Goal: Transaction & Acquisition: Purchase product/service

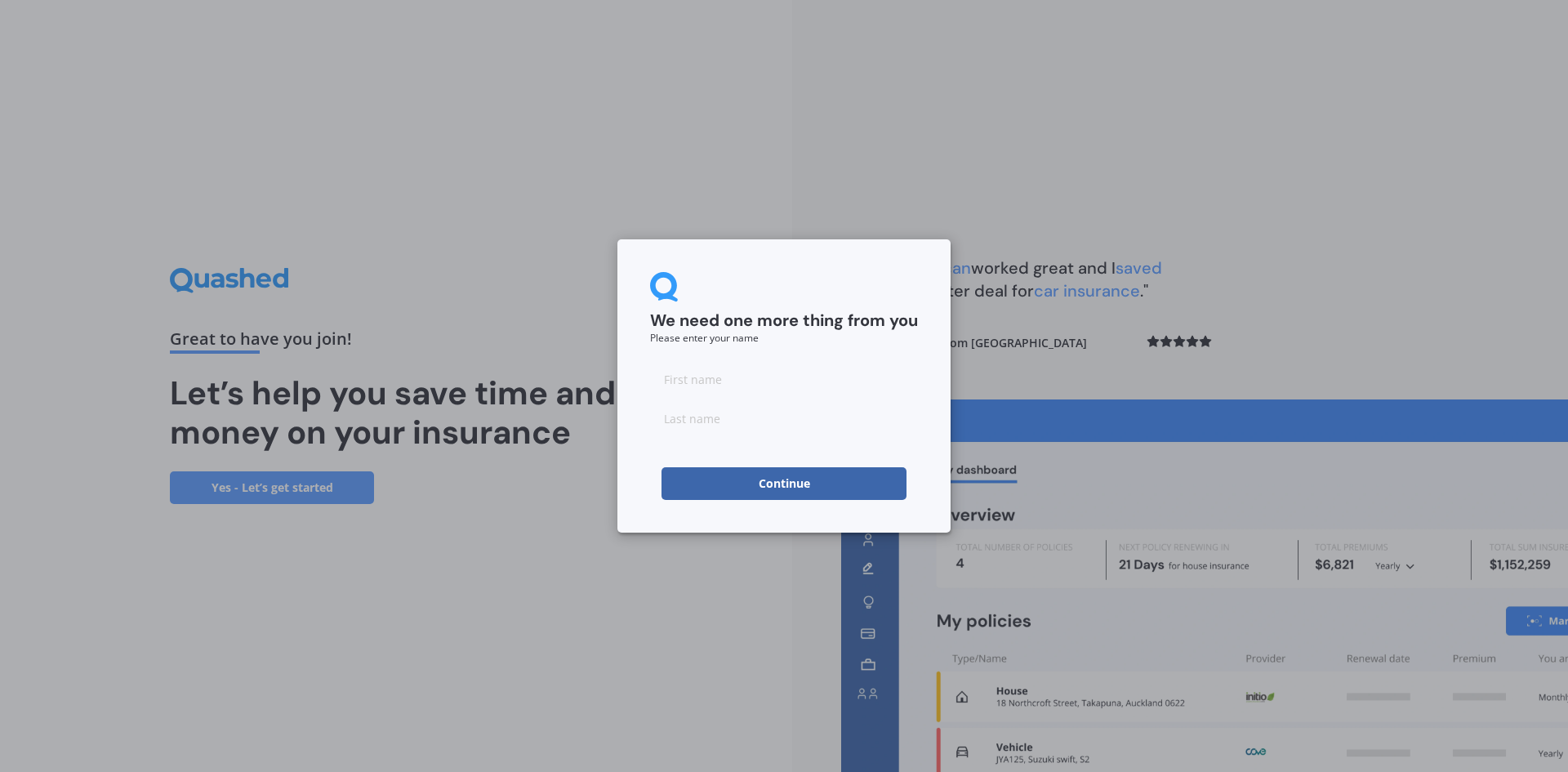
click at [690, 387] on input at bounding box center [784, 379] width 268 height 33
type input "[PERSON_NAME]"
click at [727, 423] on input at bounding box center [784, 418] width 268 height 33
type input "[PERSON_NAME]"
click at [778, 484] on button "Continue" at bounding box center [784, 484] width 245 height 33
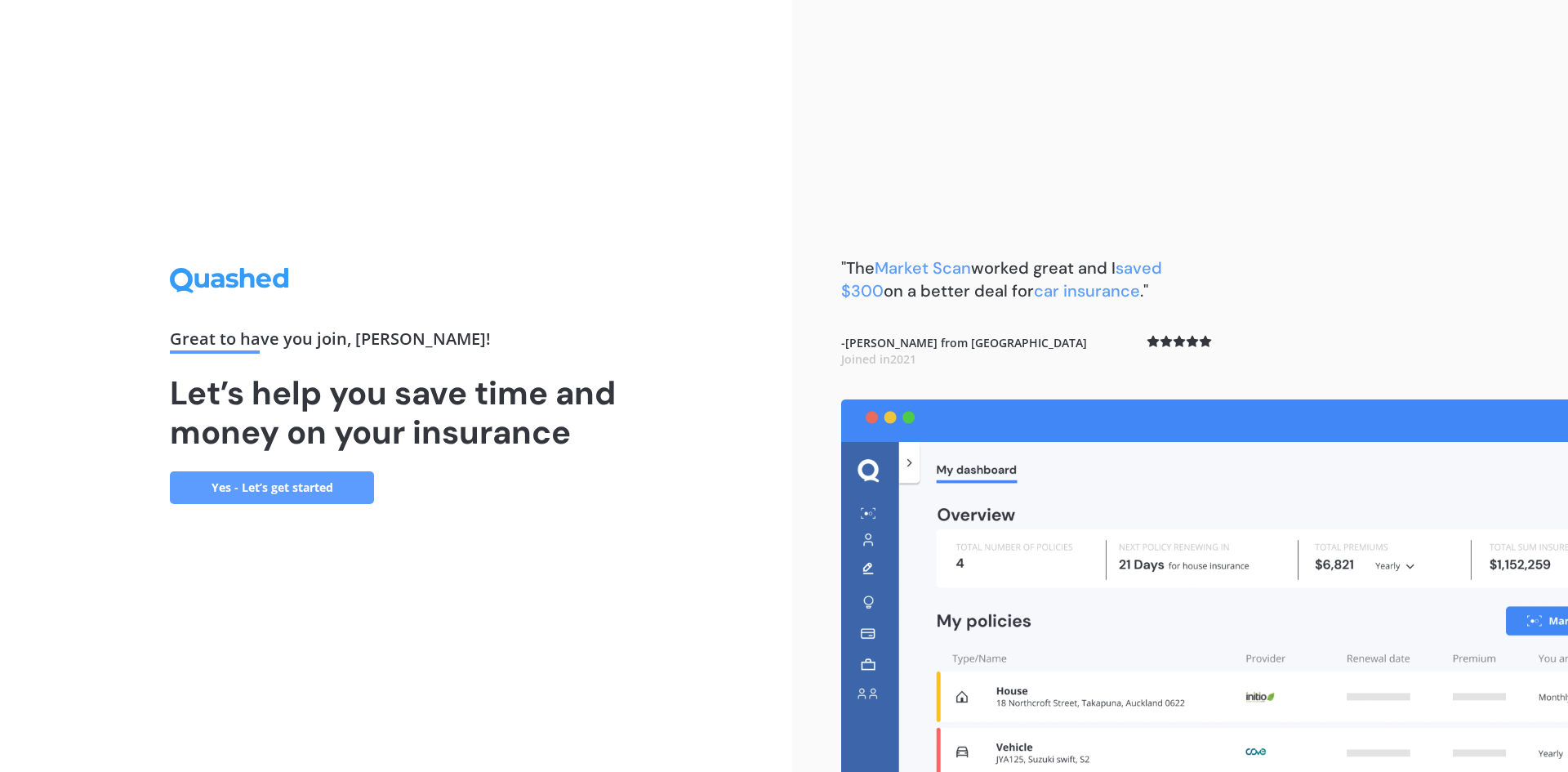
click at [313, 482] on link "Yes - Let’s get started" at bounding box center [271, 488] width 204 height 33
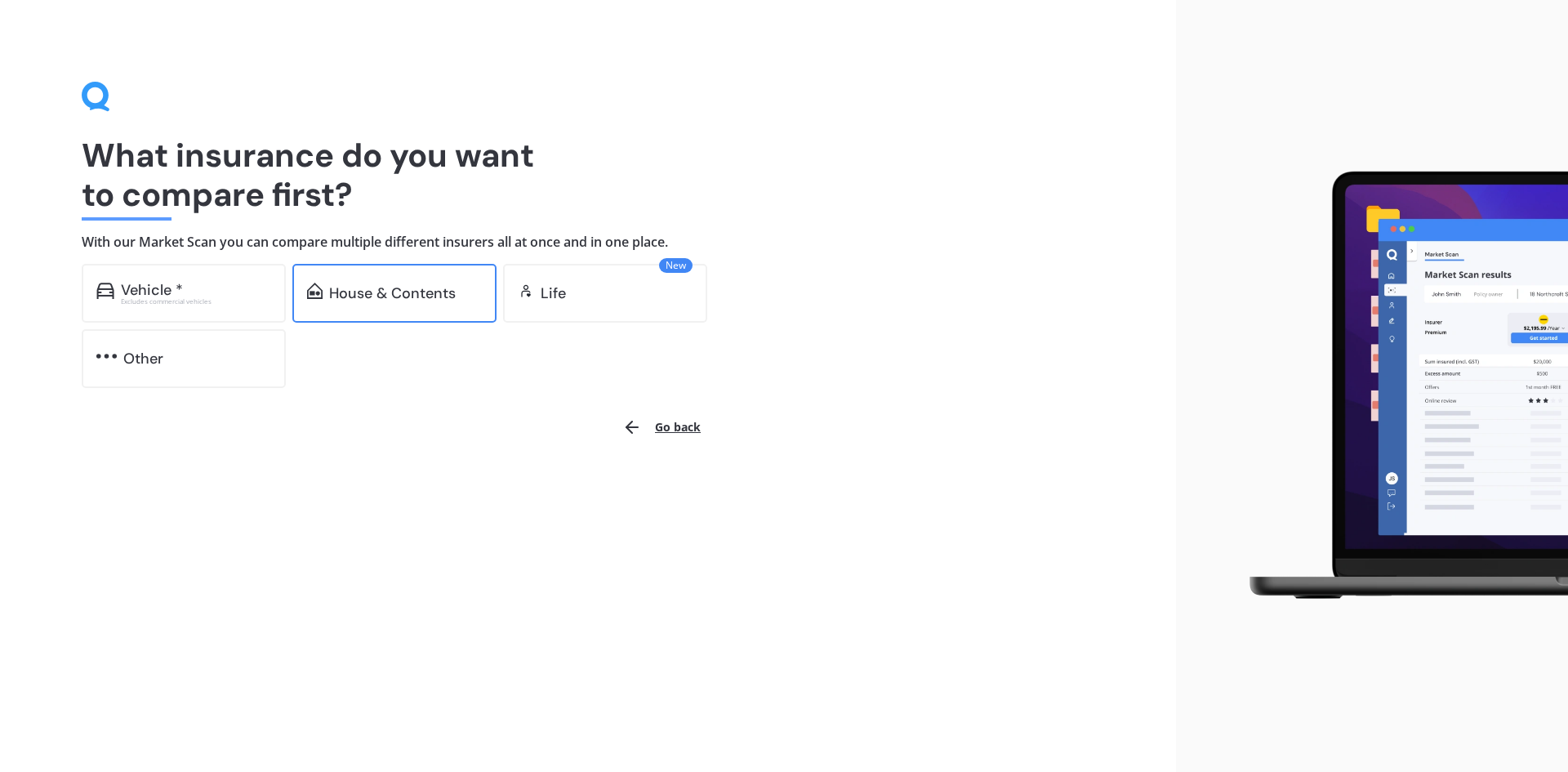
click at [386, 288] on div "House & Contents" at bounding box center [392, 293] width 127 height 16
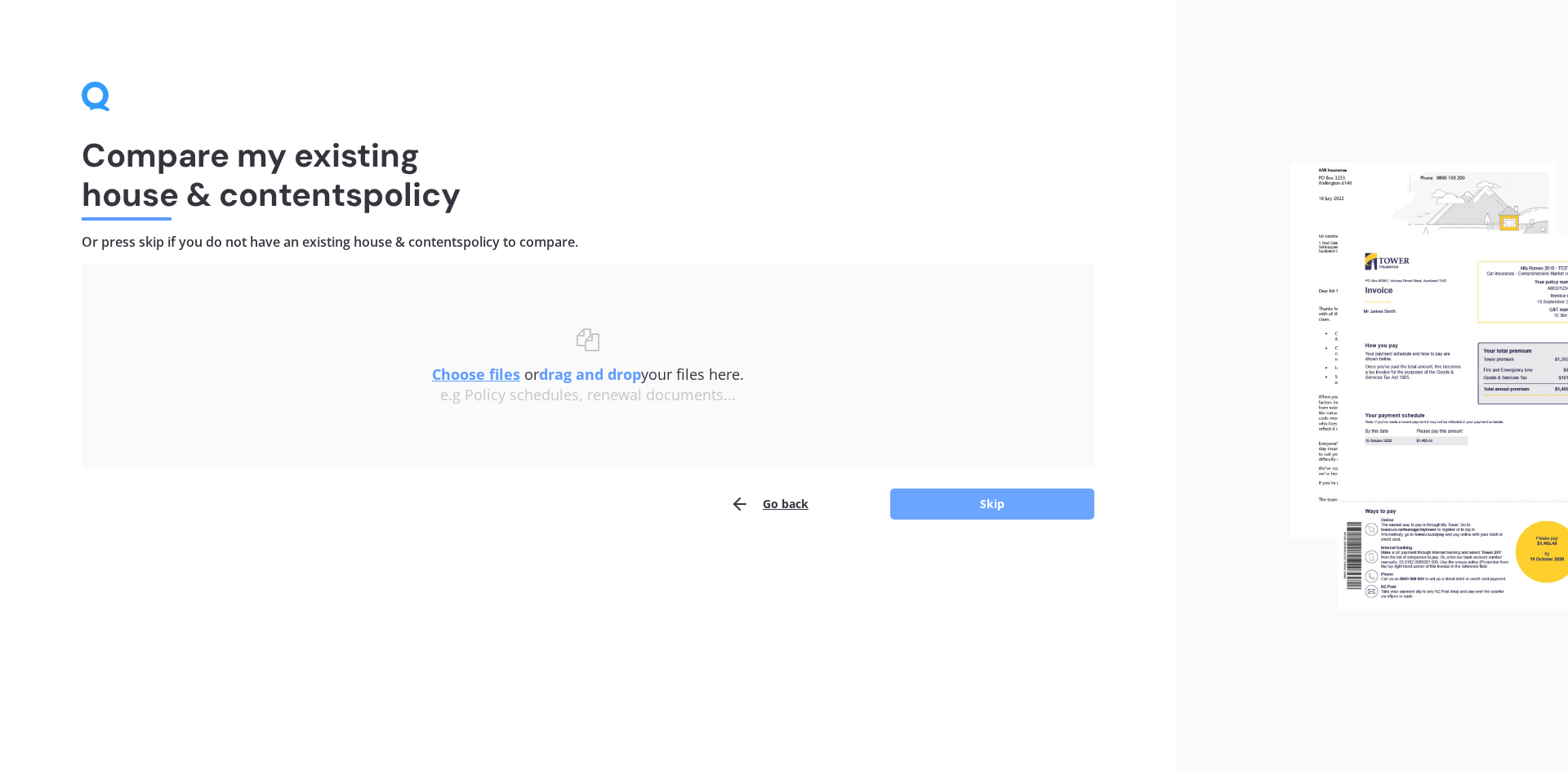
click at [976, 509] on button "Skip" at bounding box center [992, 504] width 204 height 31
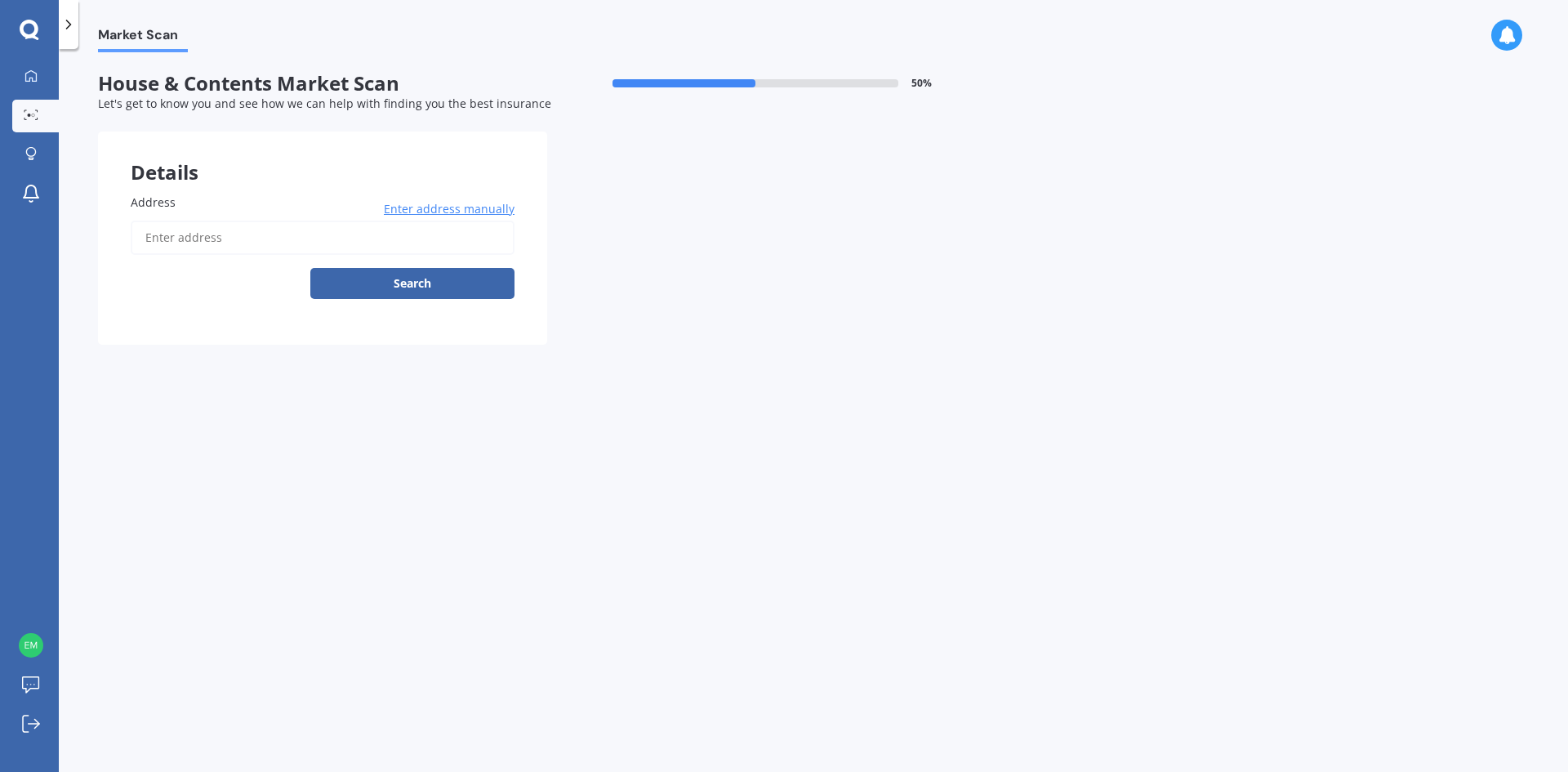
click at [180, 231] on input "Address" at bounding box center [322, 237] width 384 height 34
type input "[STREET_ADDRESS]"
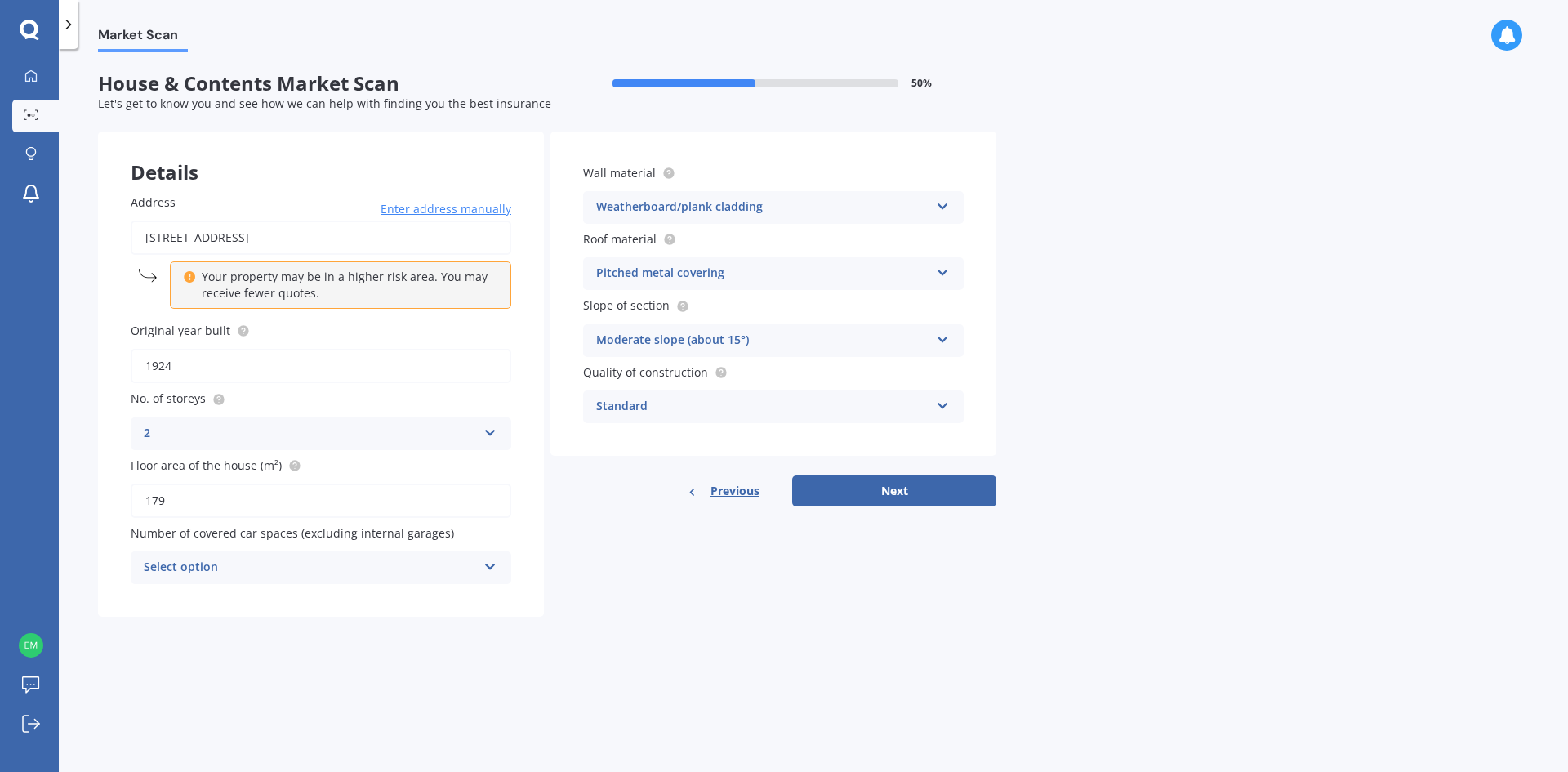
click at [190, 277] on icon at bounding box center [188, 273] width 11 height 11
click at [289, 291] on p "Your property may be in a higher risk area. You may receive fewer quotes." at bounding box center [346, 284] width 289 height 33
click at [485, 565] on icon at bounding box center [490, 563] width 14 height 11
click at [148, 602] on span "0" at bounding box center [148, 599] width 7 height 16
click at [941, 404] on icon at bounding box center [943, 402] width 14 height 11
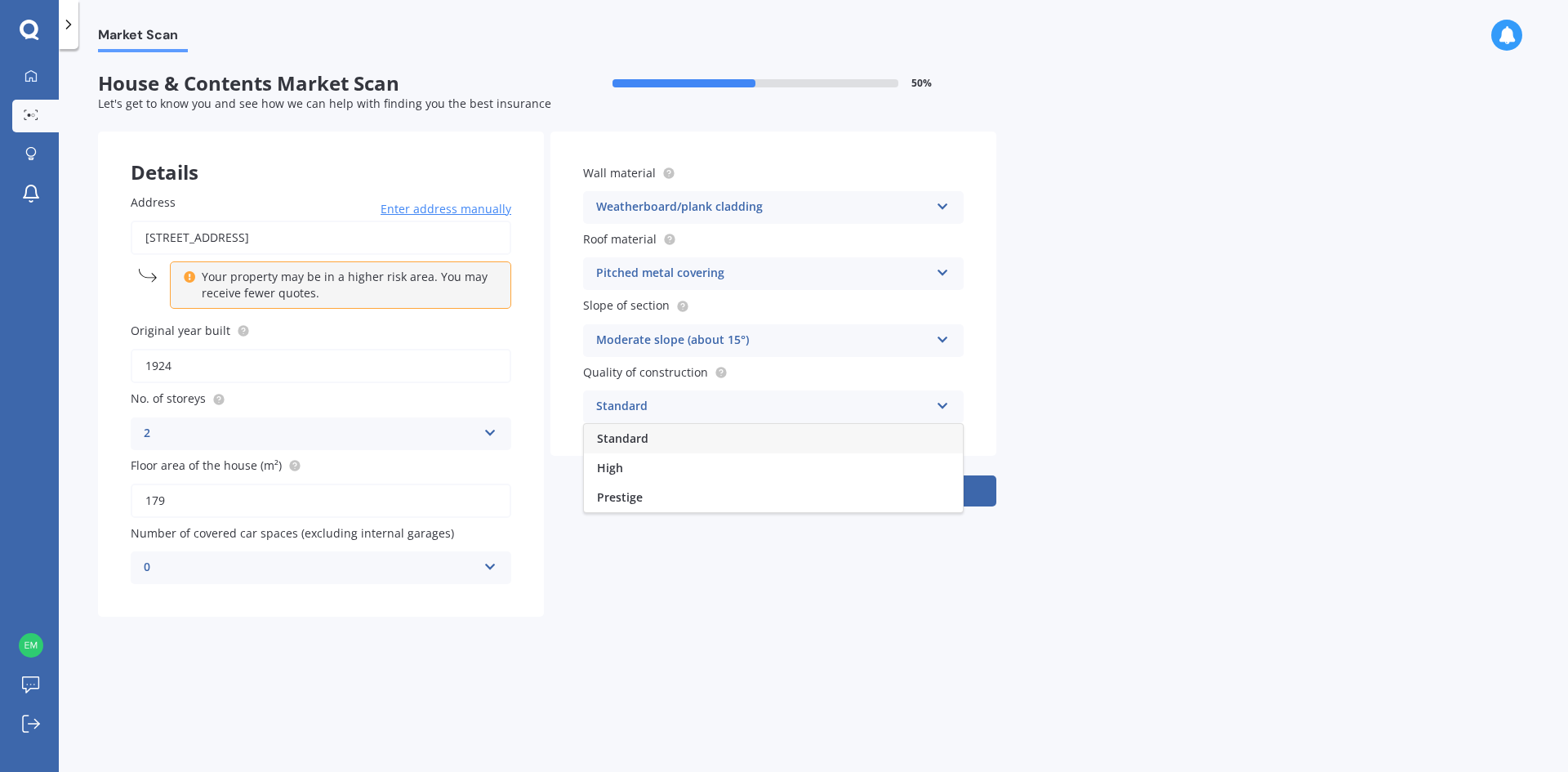
click at [809, 591] on div "Details Address [STREET_ADDRESS] Enter address manually Your property may be in…" at bounding box center [546, 374] width 898 height 486
click at [935, 407] on div "Standard Standard High Prestige" at bounding box center [774, 407] width 381 height 33
click at [841, 667] on div "Market Scan House & Contents Market Scan 50 % Let's get to know you and see how…" at bounding box center [813, 413] width 1509 height 723
click at [948, 408] on icon at bounding box center [943, 402] width 14 height 11
click at [818, 617] on form "House & Contents Market Scan 50 % Let's get to know you and see how we can help…" at bounding box center [546, 350] width 898 height 558
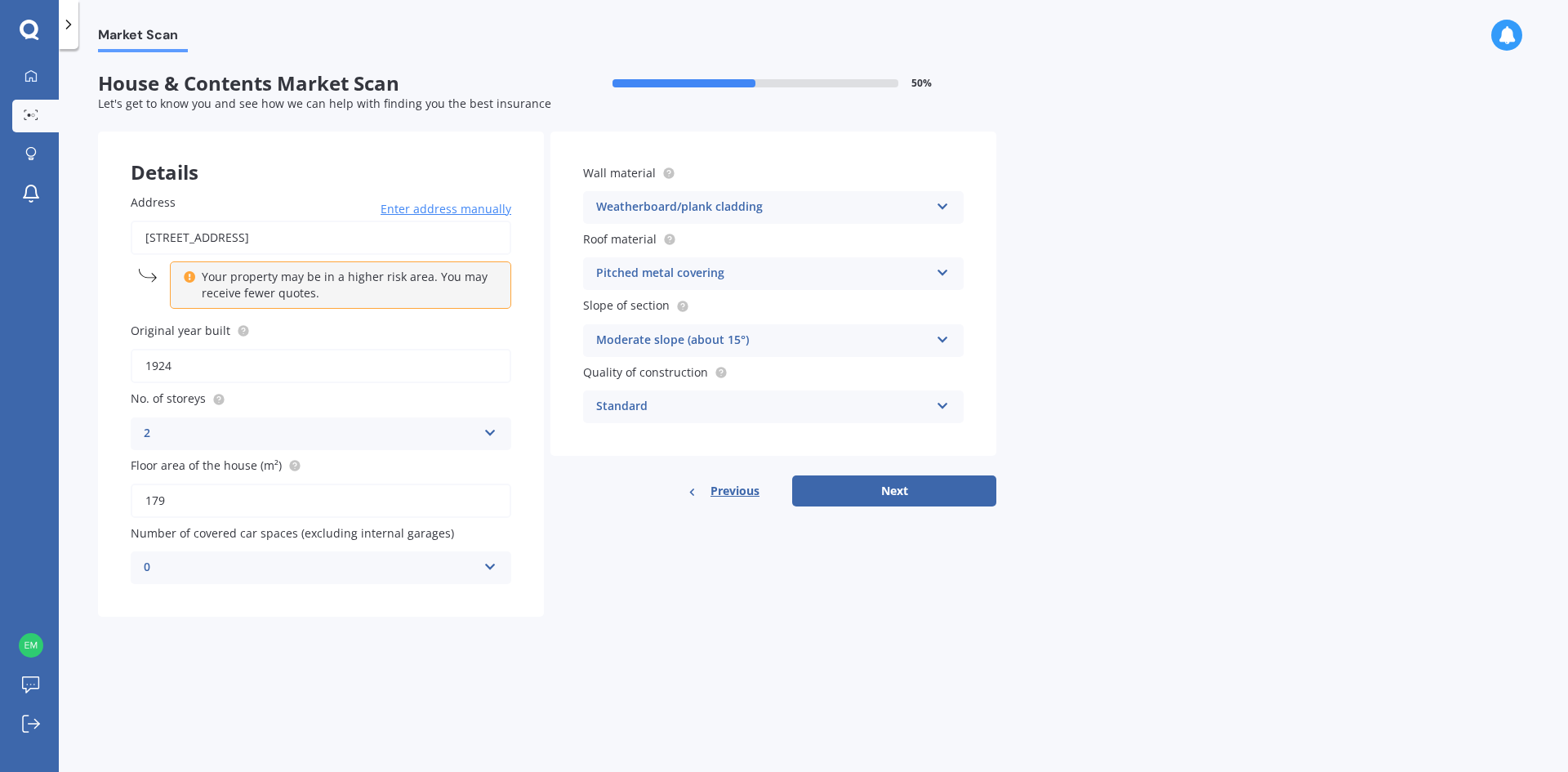
click at [941, 406] on icon at bounding box center [943, 402] width 14 height 11
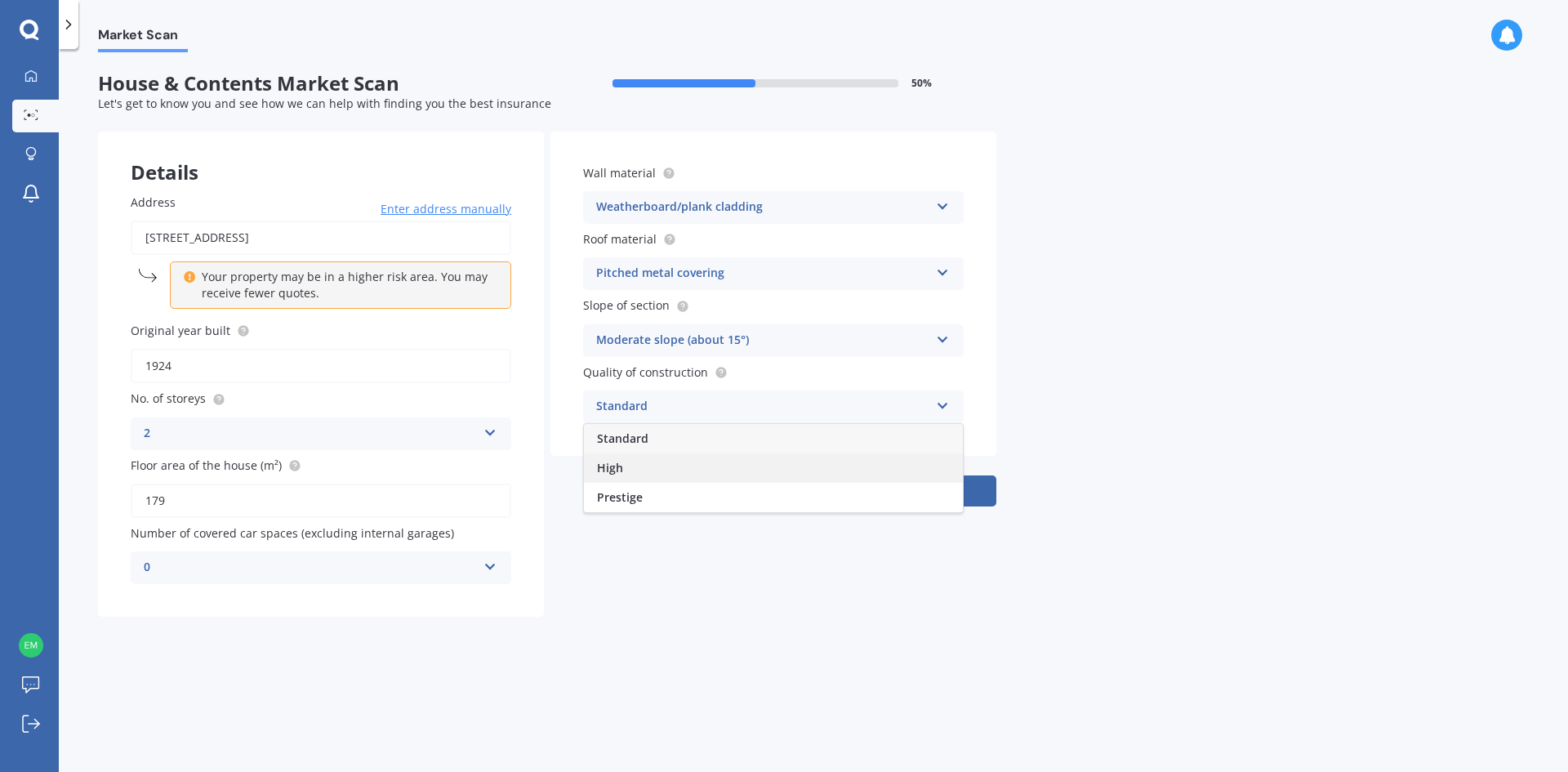
click at [637, 473] on div "High" at bounding box center [774, 468] width 379 height 29
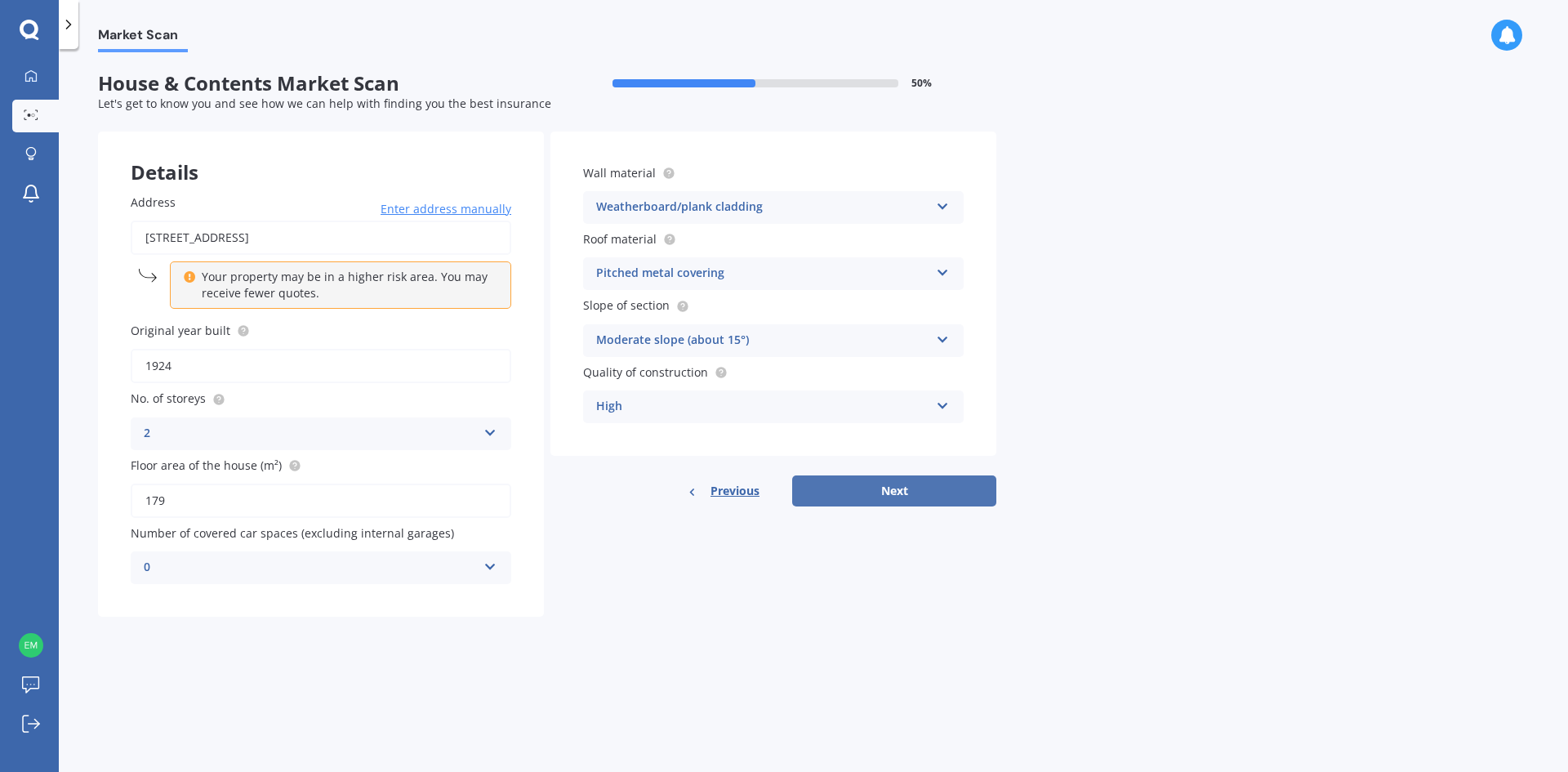
click at [901, 488] on button "Next" at bounding box center [894, 491] width 204 height 31
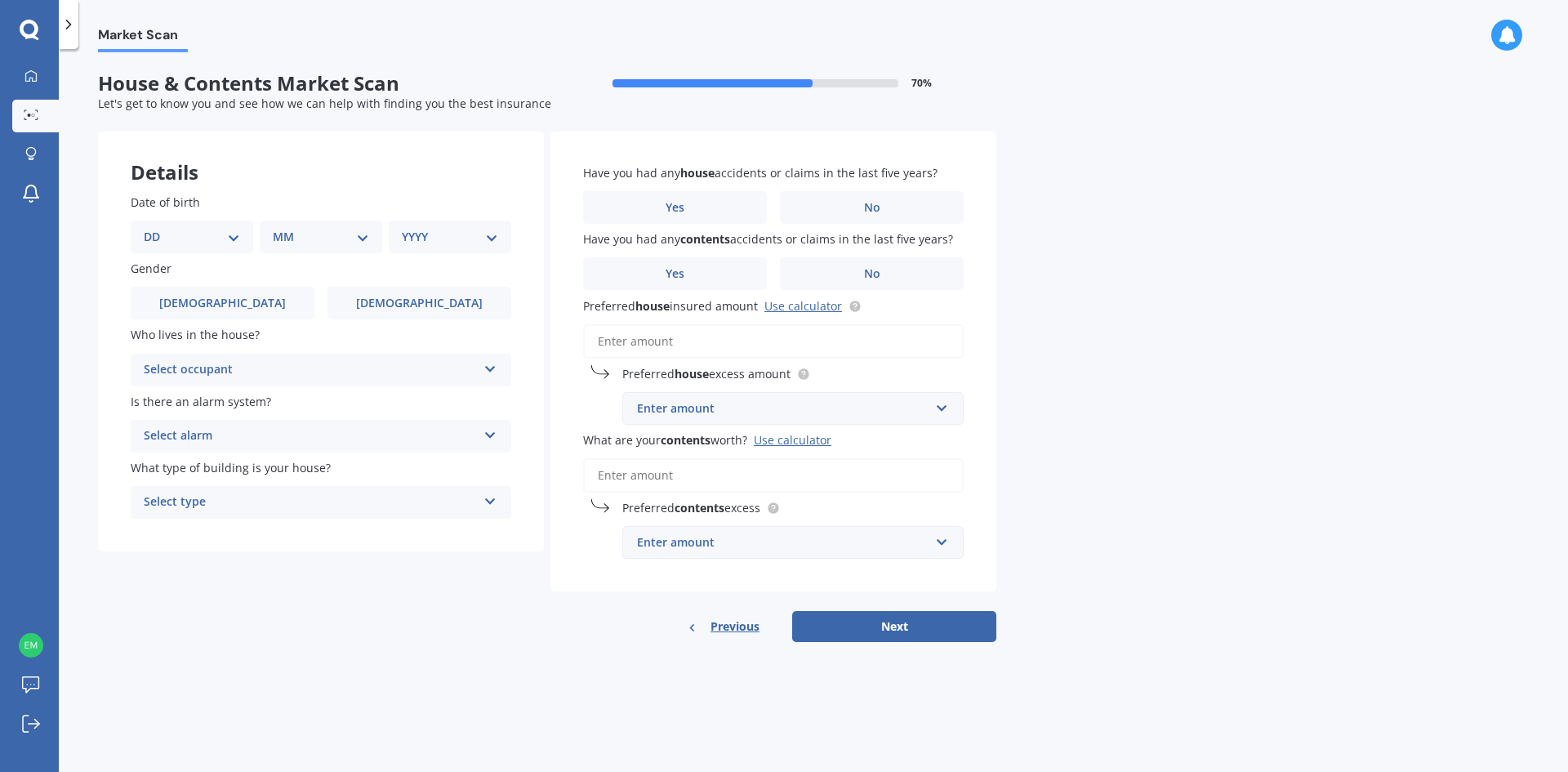
click at [228, 235] on select "DD 01 02 03 04 05 06 07 08 09 10 11 12 13 14 15 16 17 18 19 20 21 22 23 24 25 2…" at bounding box center [191, 237] width 97 height 18
drag, startPoint x: 355, startPoint y: 681, endPoint x: 362, endPoint y: 675, distance: 9.2
click at [359, 678] on div "Market Scan House & Contents Market Scan 70 % Let's get to know you and see how…" at bounding box center [813, 413] width 1509 height 723
click at [491, 368] on icon at bounding box center [490, 365] width 14 height 11
click at [177, 374] on div "Owner" at bounding box center [310, 370] width 333 height 20
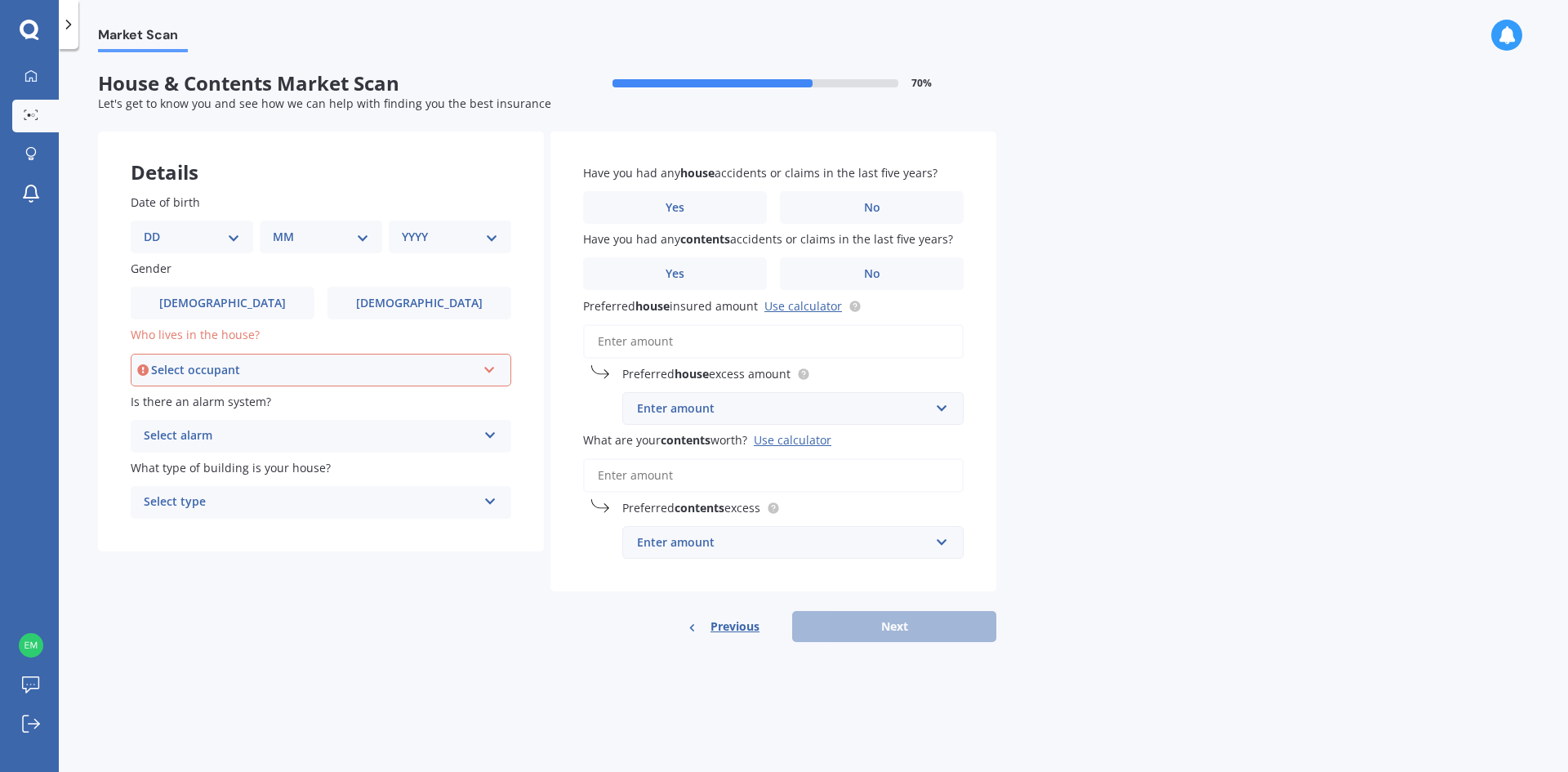
click at [489, 368] on icon at bounding box center [489, 366] width 14 height 11
click at [177, 394] on span "Owner" at bounding box center [163, 401] width 37 height 16
click at [491, 436] on icon at bounding box center [490, 432] width 14 height 11
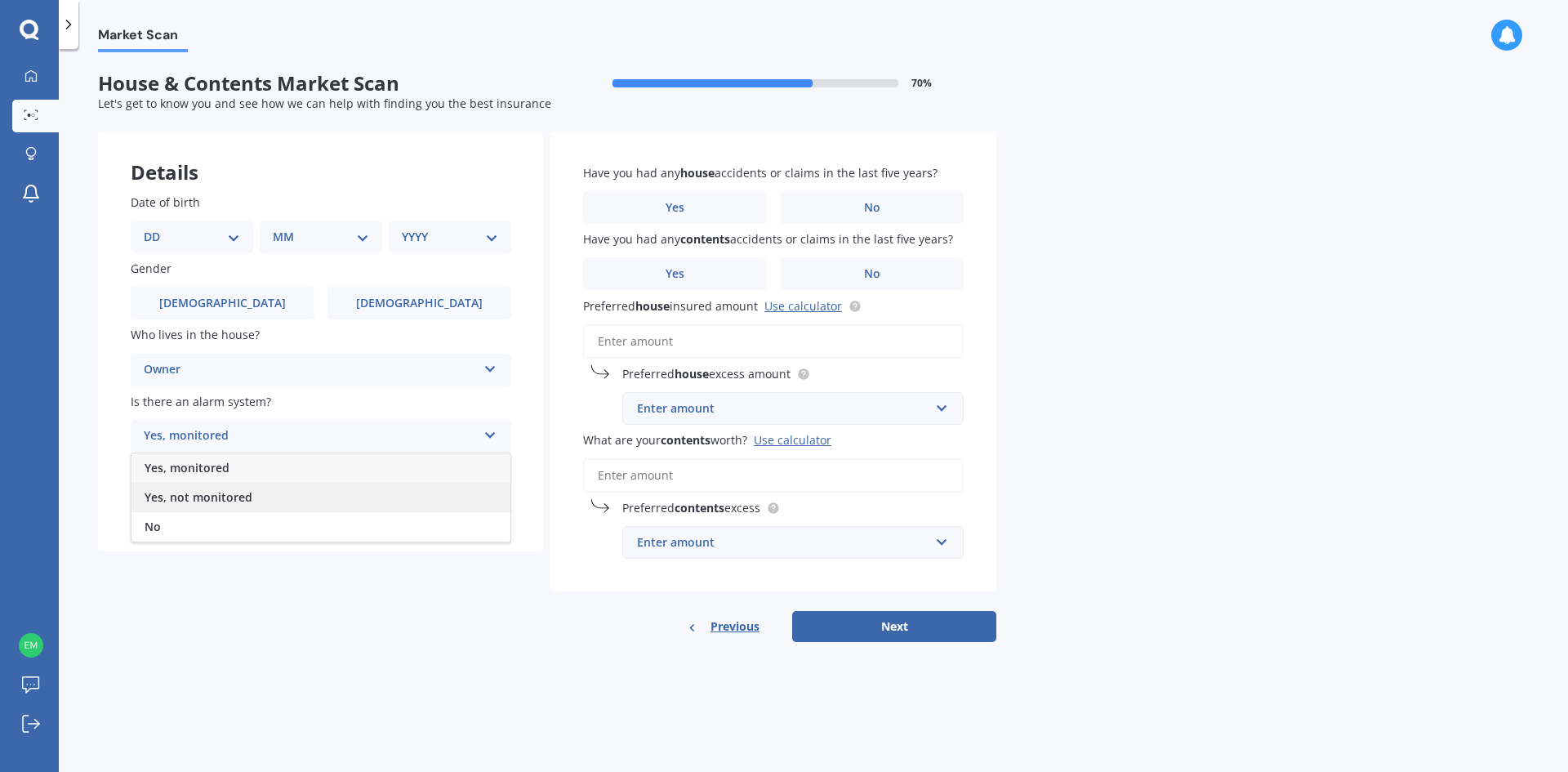
click at [210, 497] on span "Yes, not monitored" at bounding box center [198, 498] width 108 height 16
click at [489, 501] on icon at bounding box center [490, 498] width 14 height 11
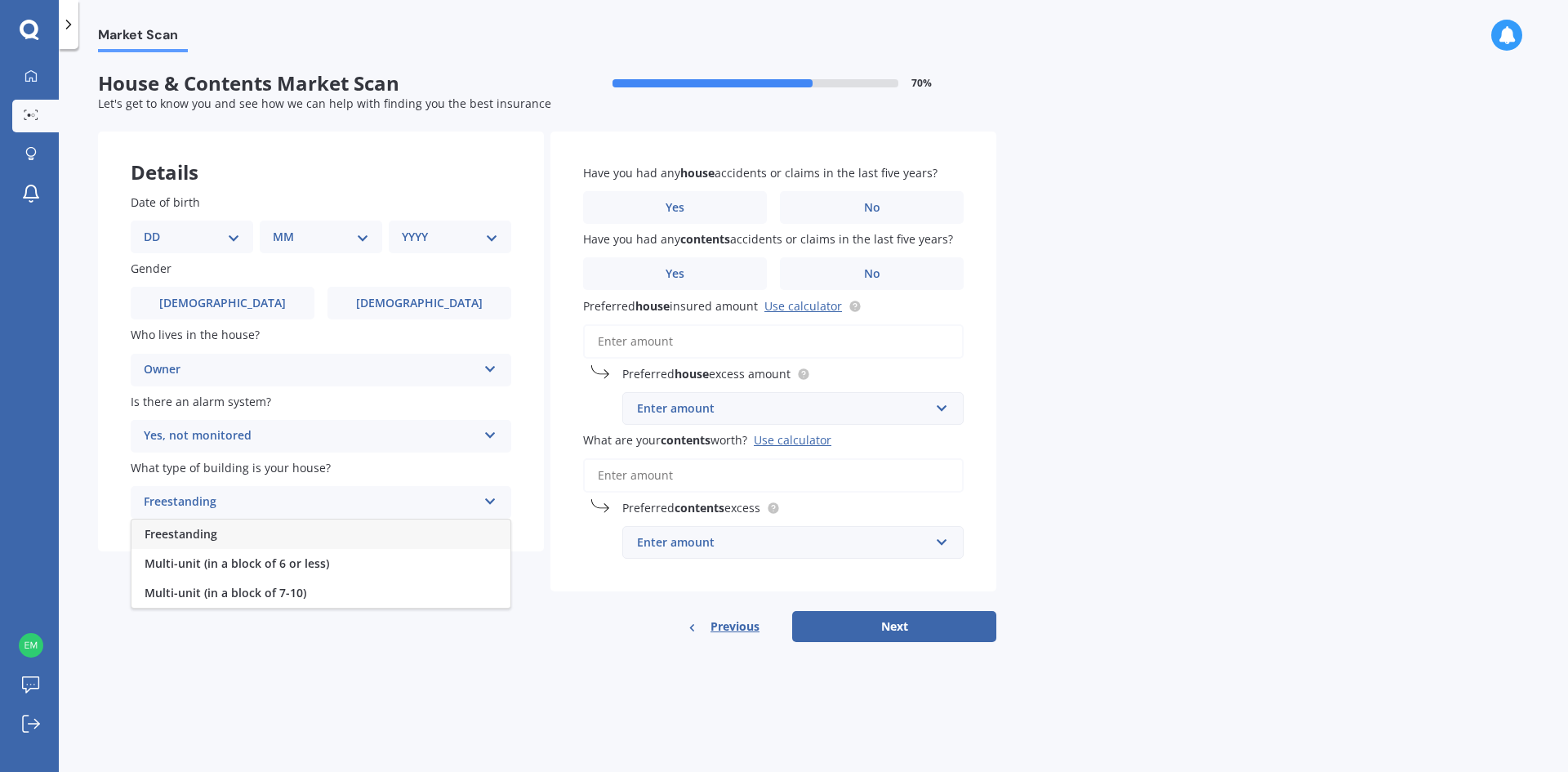
click at [209, 538] on span "Freestanding" at bounding box center [180, 534] width 73 height 16
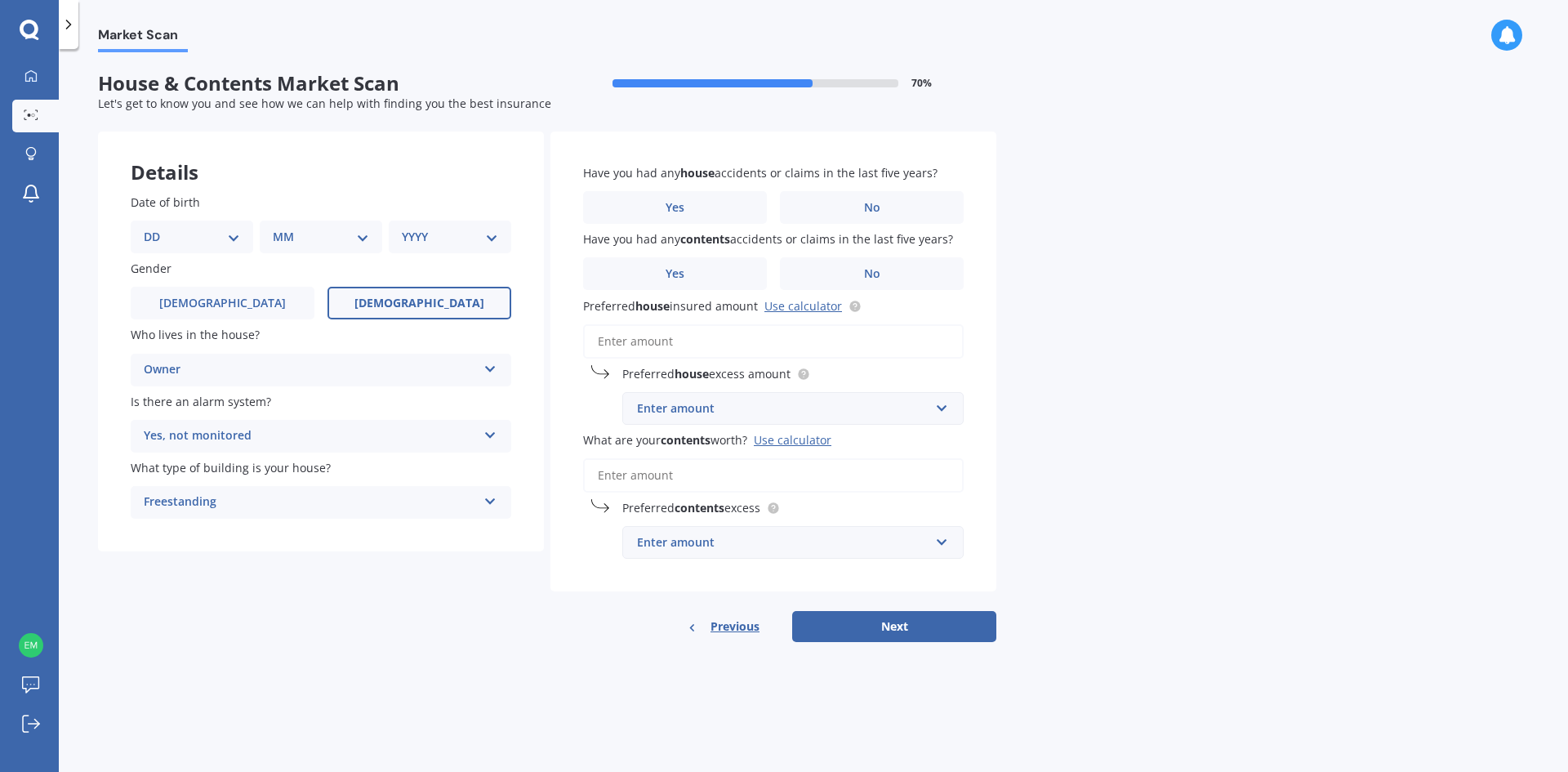
click at [445, 305] on label "[DEMOGRAPHIC_DATA]" at bounding box center [419, 302] width 183 height 33
click at [0, 0] on input "[DEMOGRAPHIC_DATA]" at bounding box center [0, 0] width 0 height 0
click at [229, 237] on select "DD 01 02 03 04 05 06 07 08 09 10 11 12 13 14 15 16 17 18 19 20 21 22 23 24 25 2…" at bounding box center [191, 237] width 97 height 18
select select "28"
click at [157, 228] on select "DD 01 02 03 04 05 06 07 08 09 10 11 12 13 14 15 16 17 18 19 20 21 22 23 24 25 2…" at bounding box center [191, 237] width 97 height 18
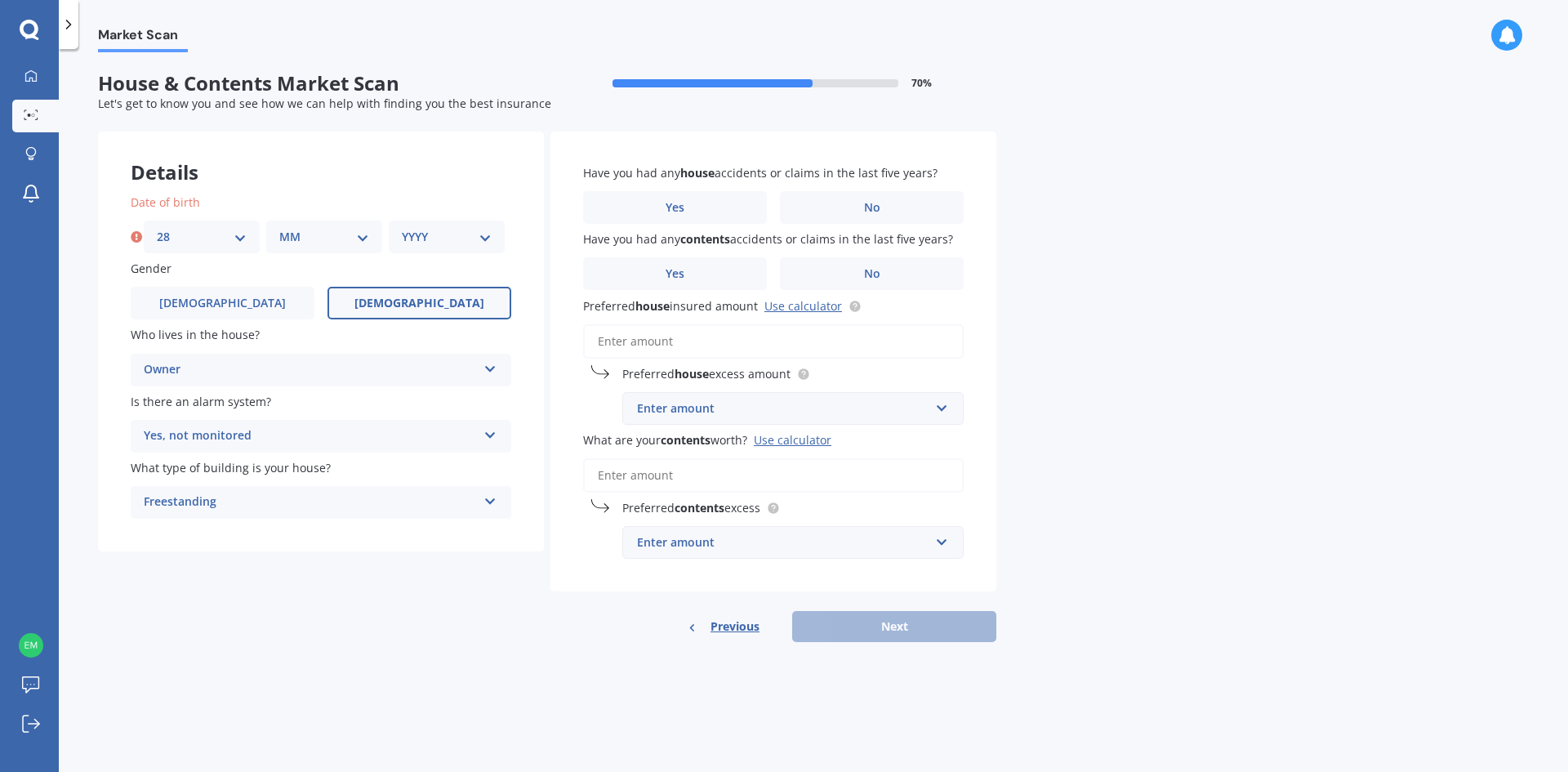
click at [365, 235] on select "MM 01 02 03 04 05 06 07 08 09 10 11 12" at bounding box center [324, 237] width 90 height 18
select select "04"
click at [279, 228] on select "MM 01 02 03 04 05 06 07 08 09 10 11 12" at bounding box center [324, 237] width 90 height 18
click at [487, 241] on select "YYYY 2009 2008 2007 2006 2005 2004 2003 2002 2001 2000 1999 1998 1997 1996 1995…" at bounding box center [447, 237] width 90 height 18
select select "1974"
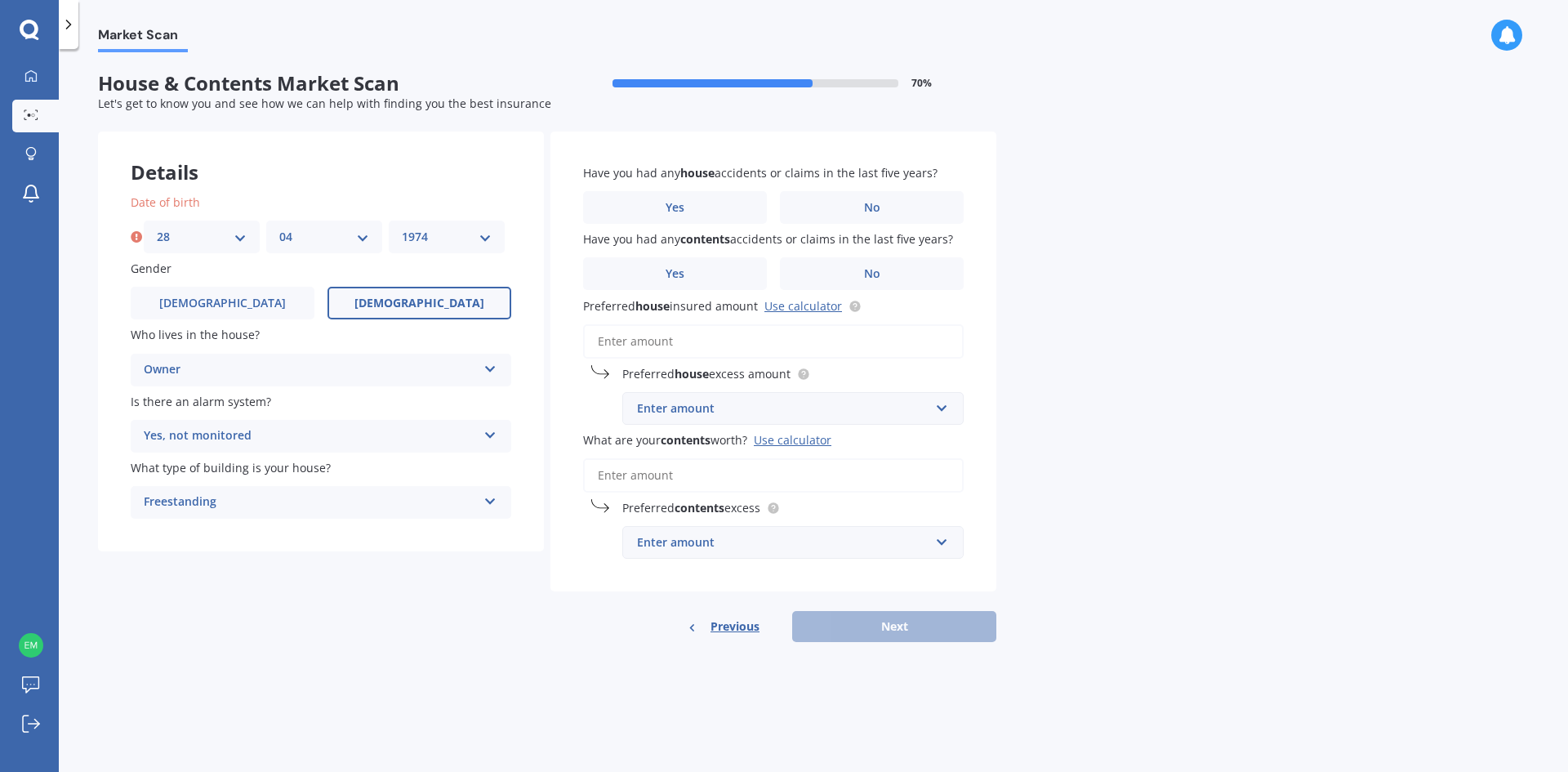
click at [402, 228] on select "YYYY 2009 2008 2007 2006 2005 2004 2003 2002 2001 2000 1999 1998 1997 1996 1995…" at bounding box center [447, 237] width 90 height 18
click at [297, 602] on div "Details Date of birth DD 01 02 03 04 05 06 07 08 09 10 11 12 13 14 15 16 17 18 …" at bounding box center [546, 387] width 898 height 512
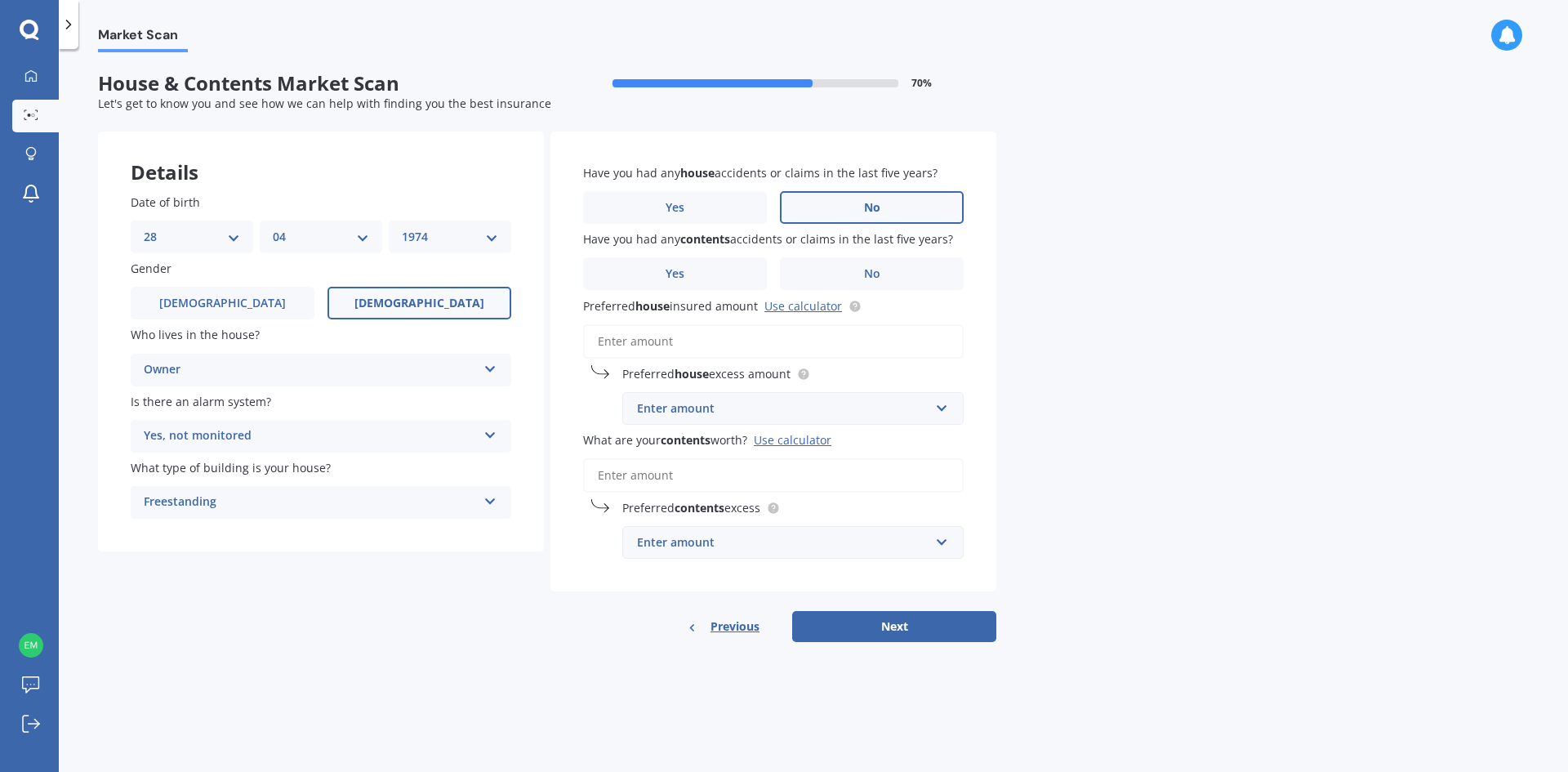
click at [873, 209] on span "No" at bounding box center [872, 207] width 16 height 14
click at [0, 0] on input "No" at bounding box center [0, 0] width 0 height 0
click at [878, 267] on span "No" at bounding box center [872, 274] width 16 height 14
click at [0, 0] on input "No" at bounding box center [0, 0] width 0 height 0
click at [628, 346] on input "Preferred house insured amount Use calculator" at bounding box center [774, 341] width 381 height 34
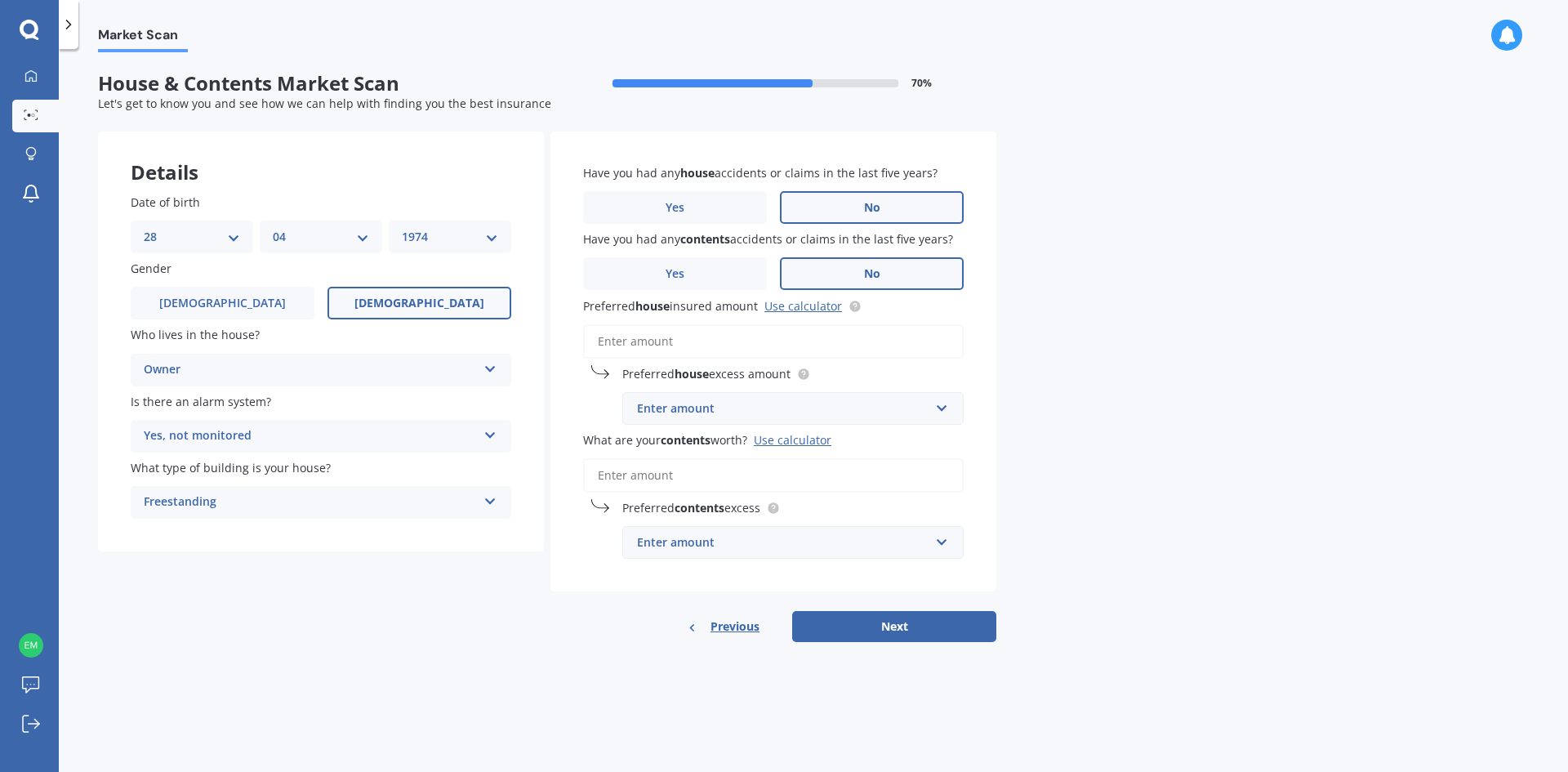
click at [612, 342] on input "Preferred house insured amount Use calculator" at bounding box center [774, 341] width 381 height 34
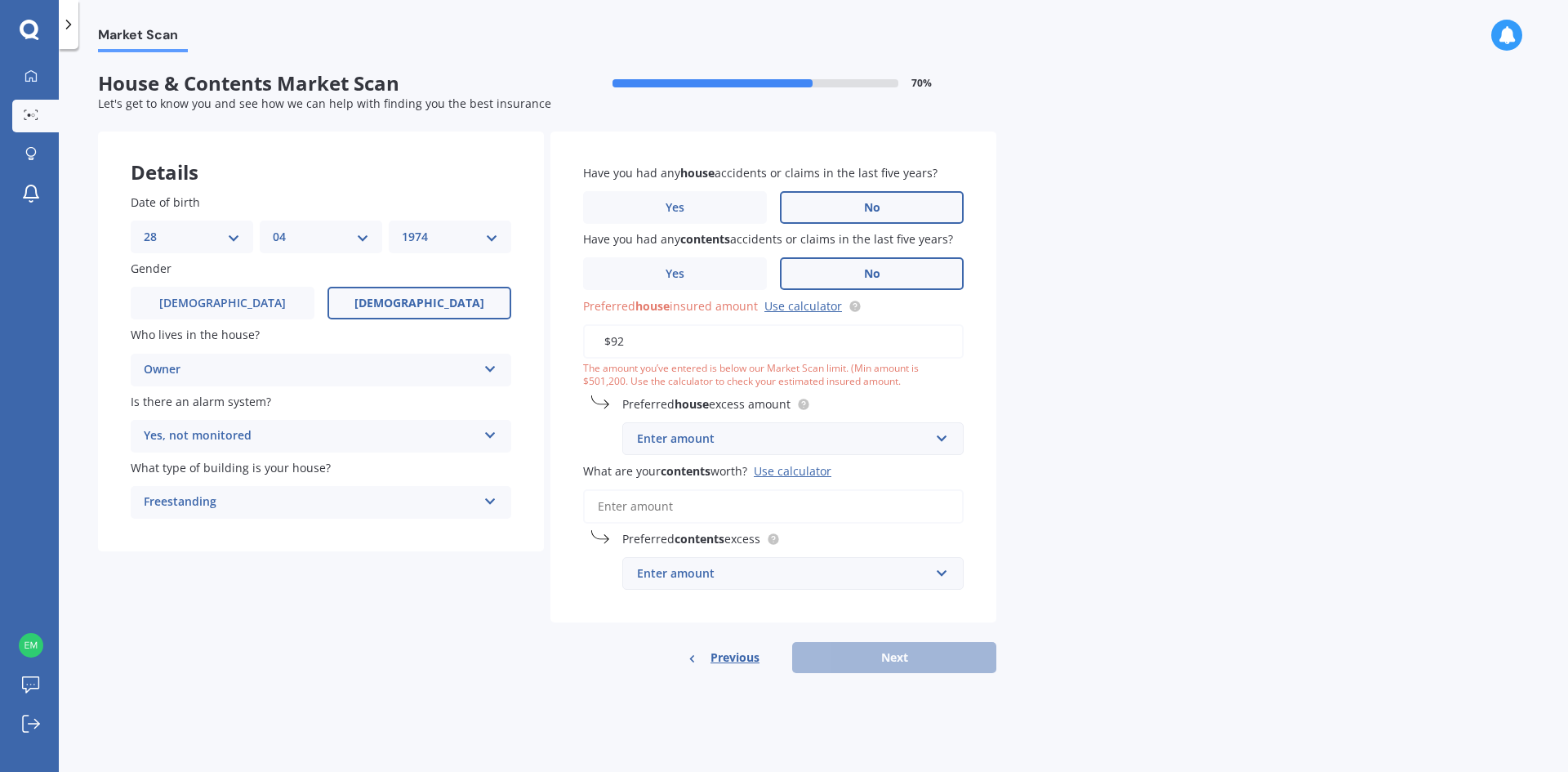
type input "$9"
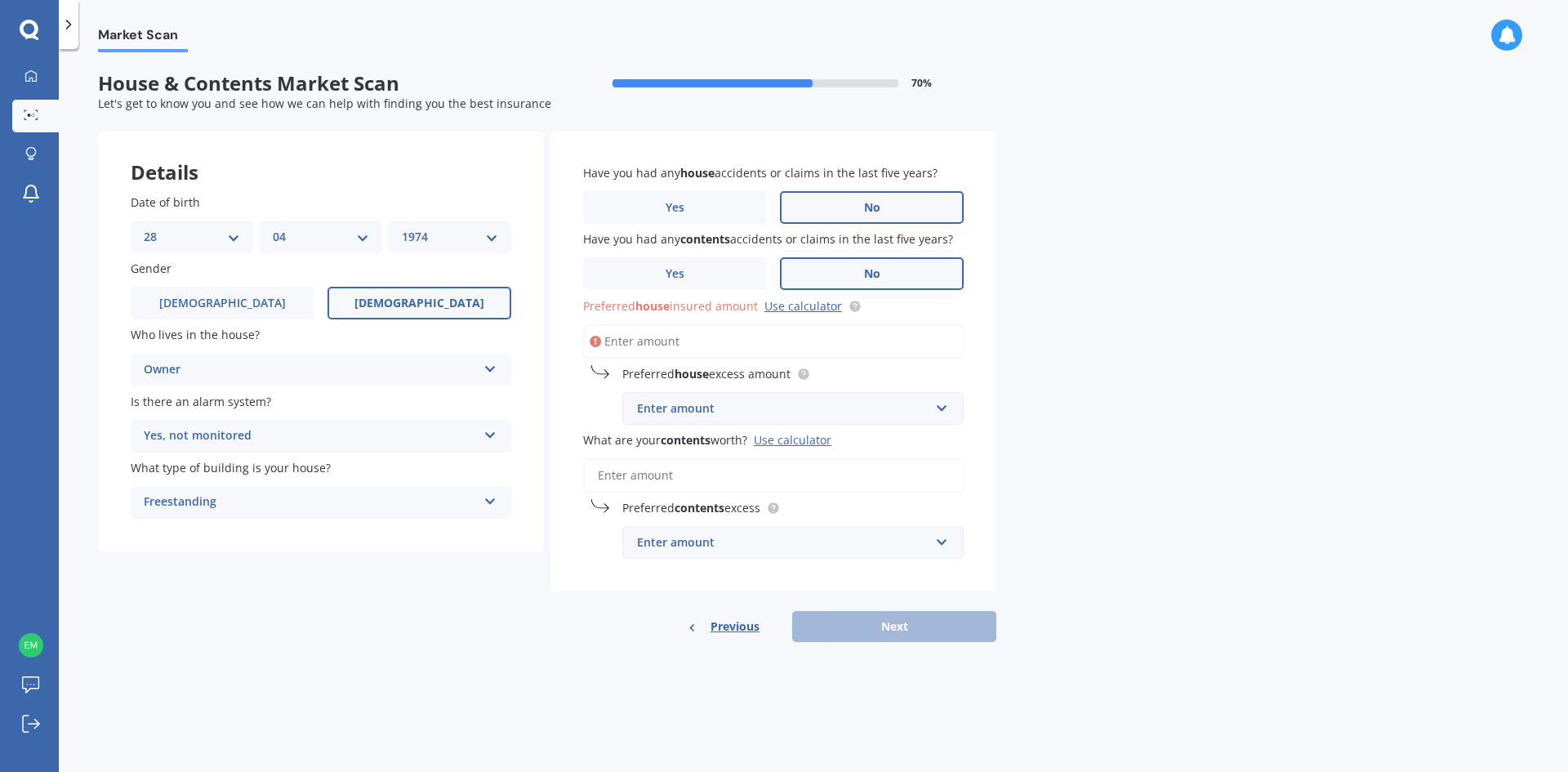
type input "$0"
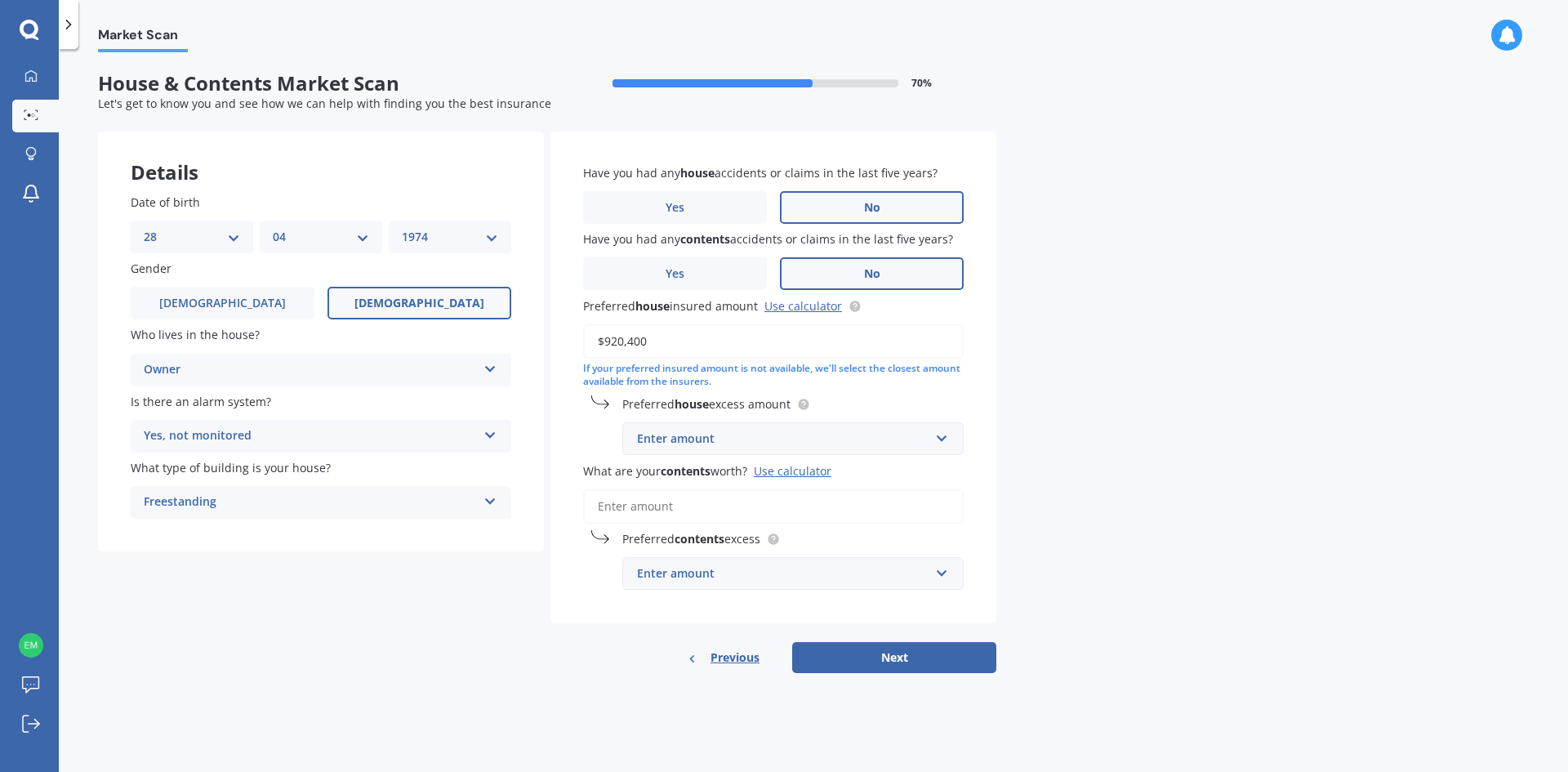
type input "$920,400"
click at [942, 439] on input "text" at bounding box center [787, 438] width 327 height 31
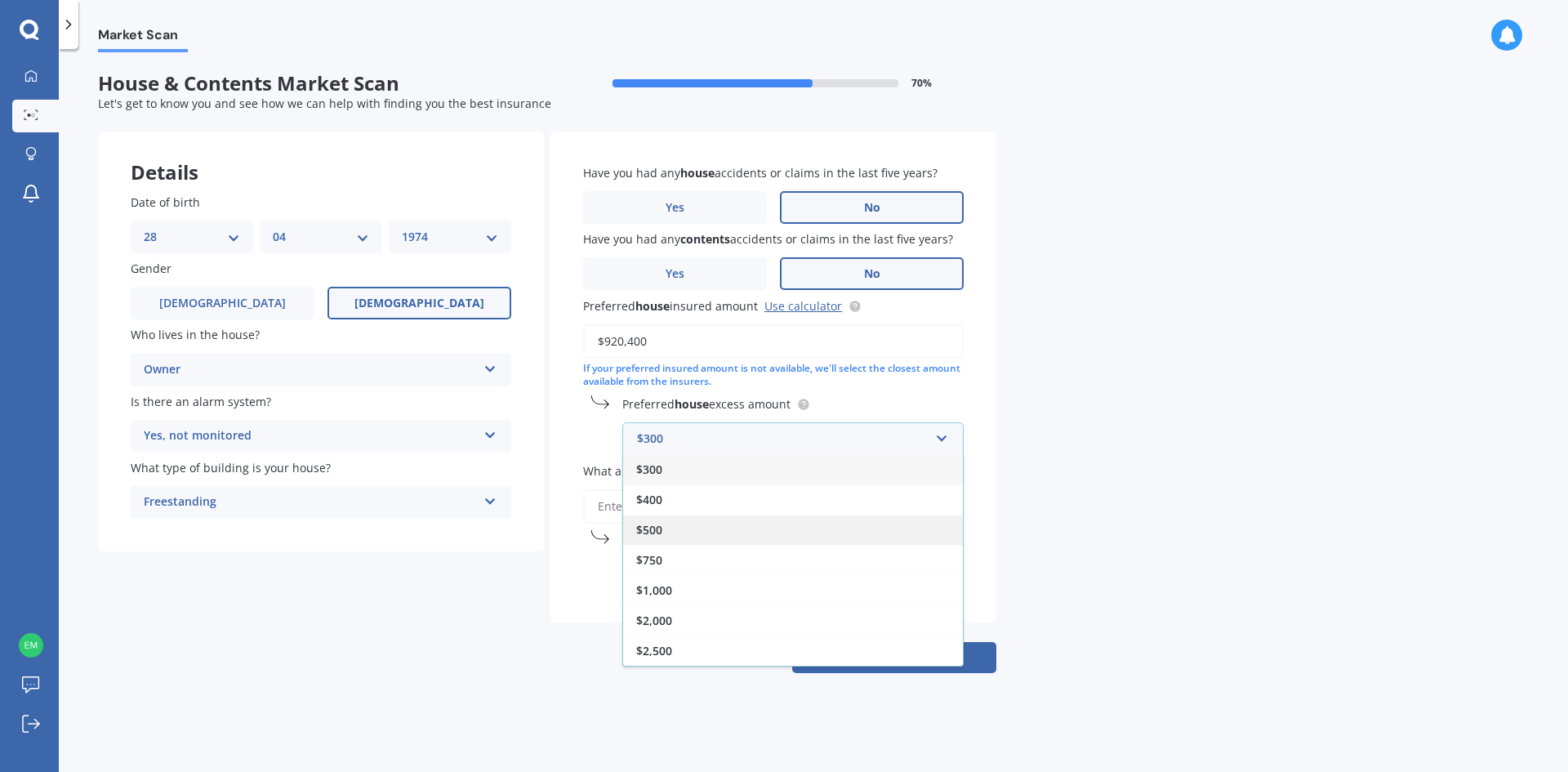
click at [661, 539] on div "$500" at bounding box center [792, 530] width 340 height 30
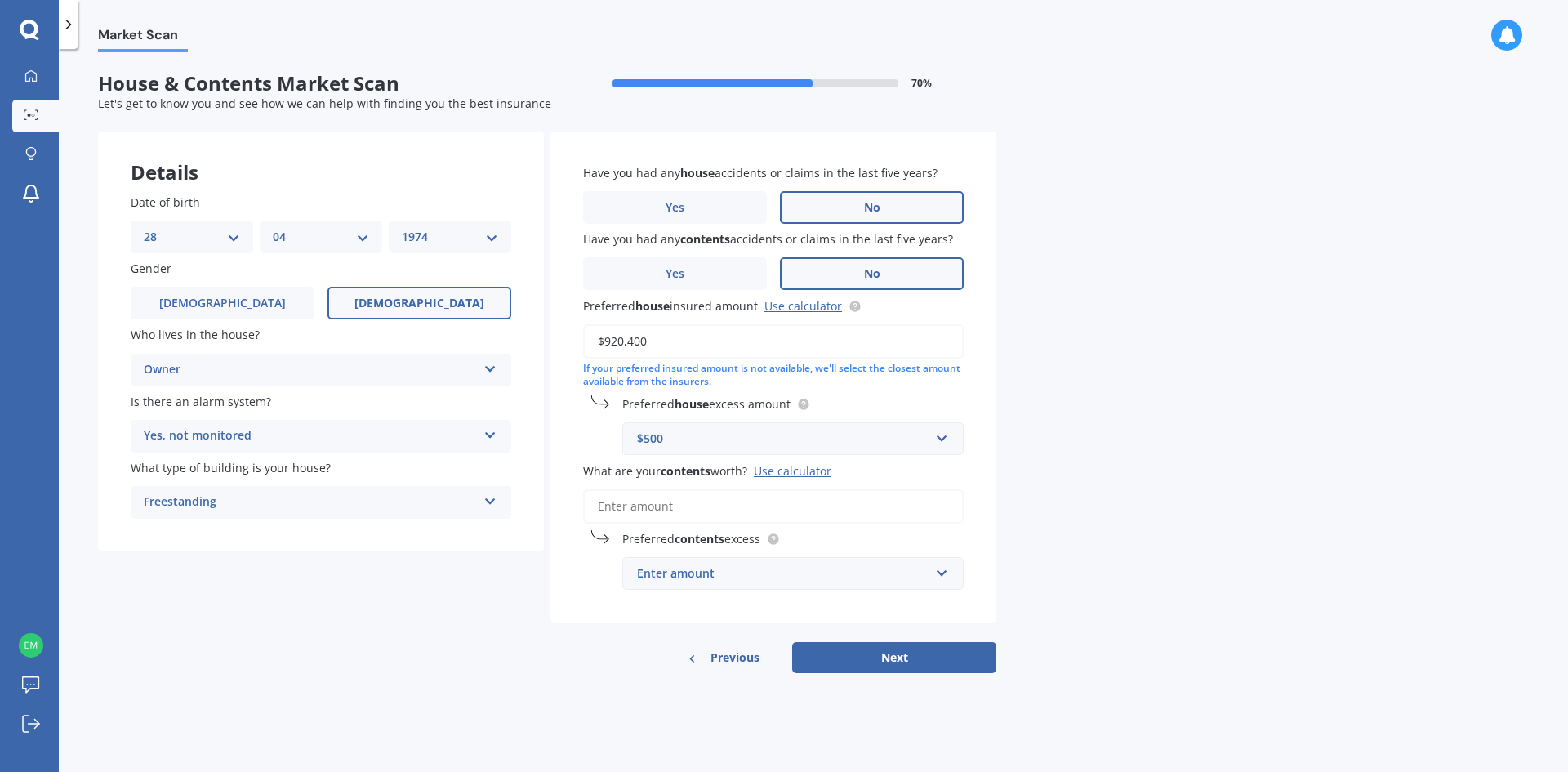
click at [646, 500] on input "What are your contents worth? Use calculator" at bounding box center [774, 507] width 381 height 34
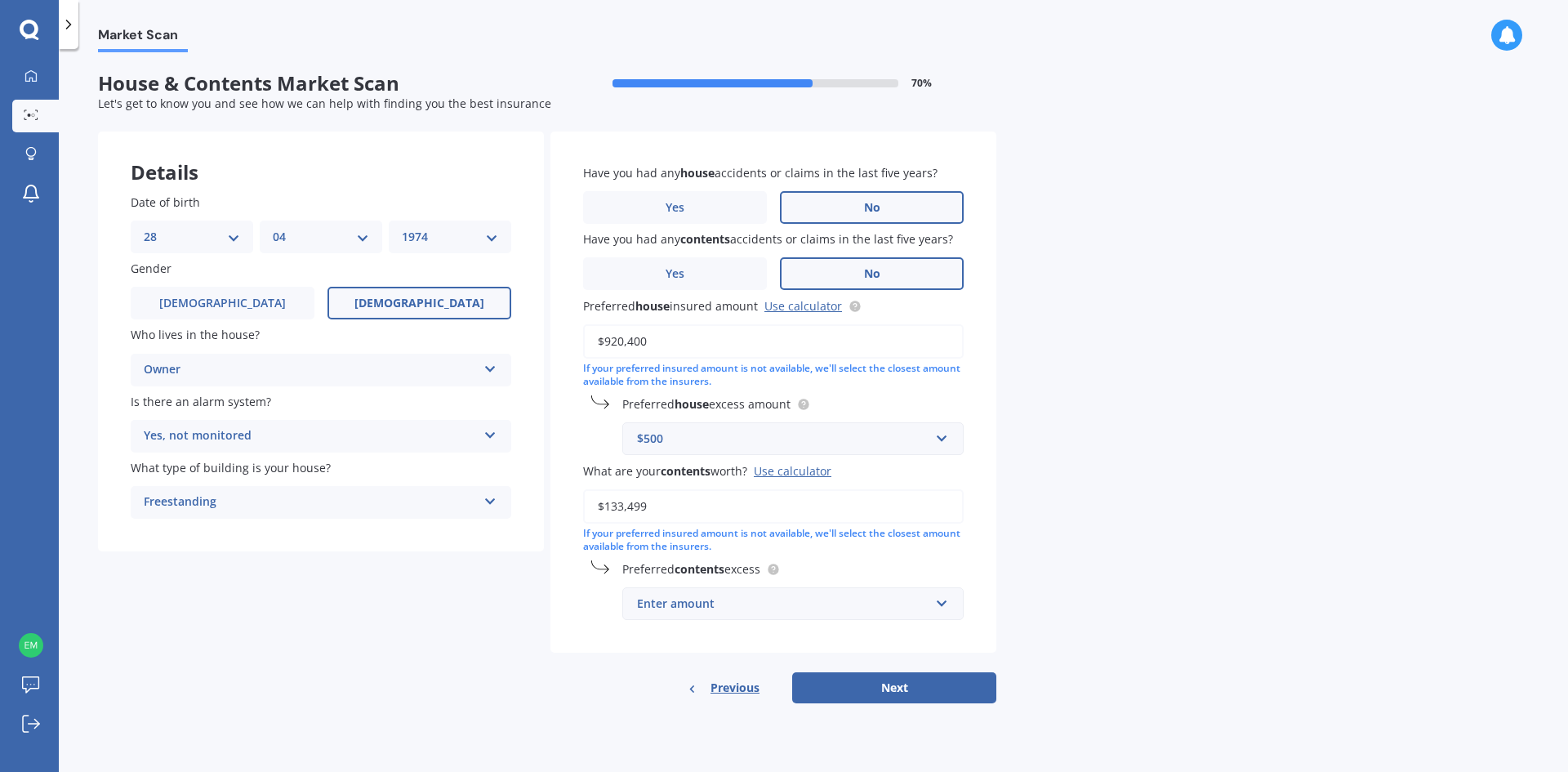
type input "$133,499"
click at [941, 600] on input "text" at bounding box center [787, 603] width 327 height 31
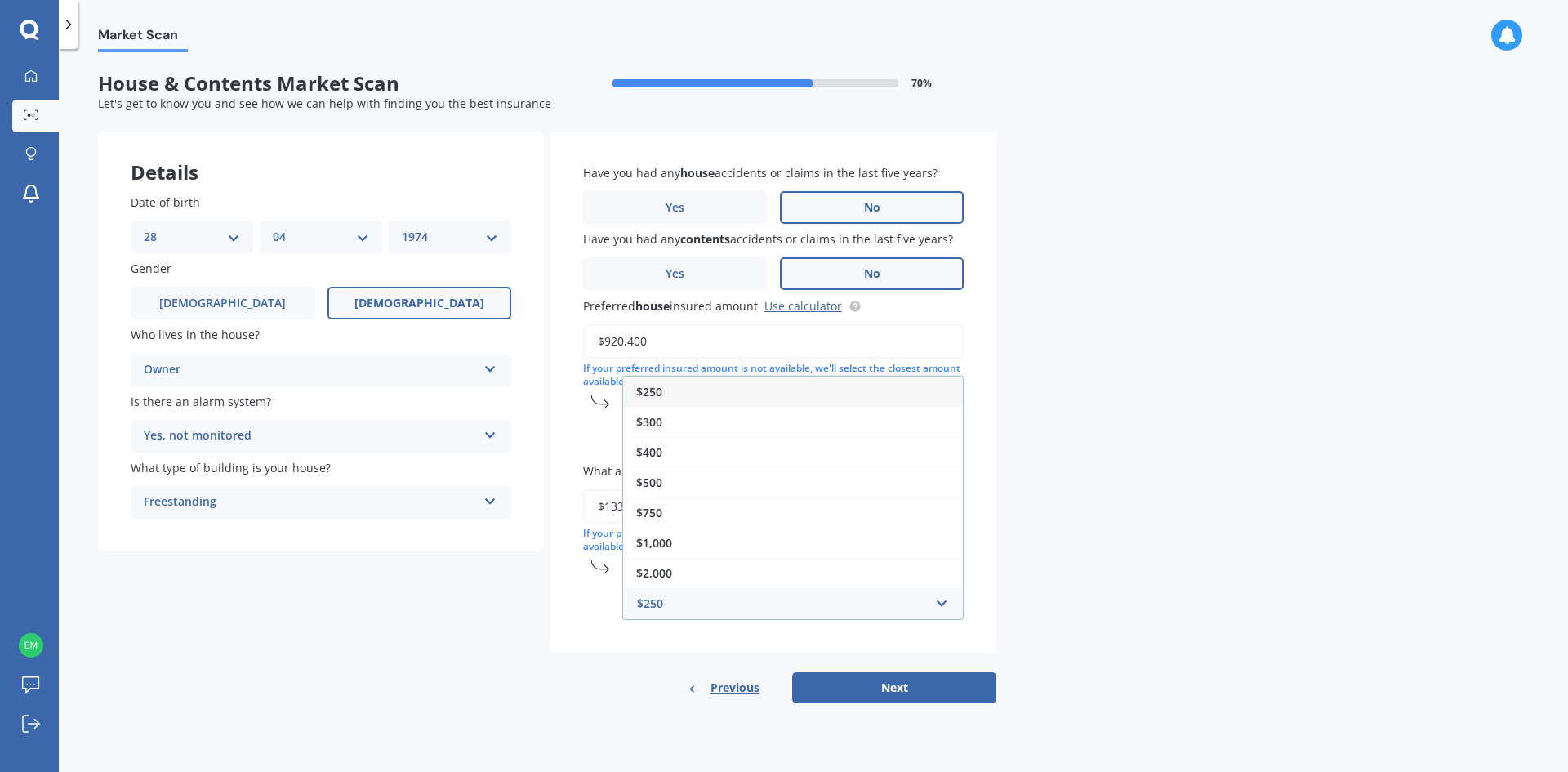
click at [656, 393] on span "$250" at bounding box center [649, 392] width 26 height 16
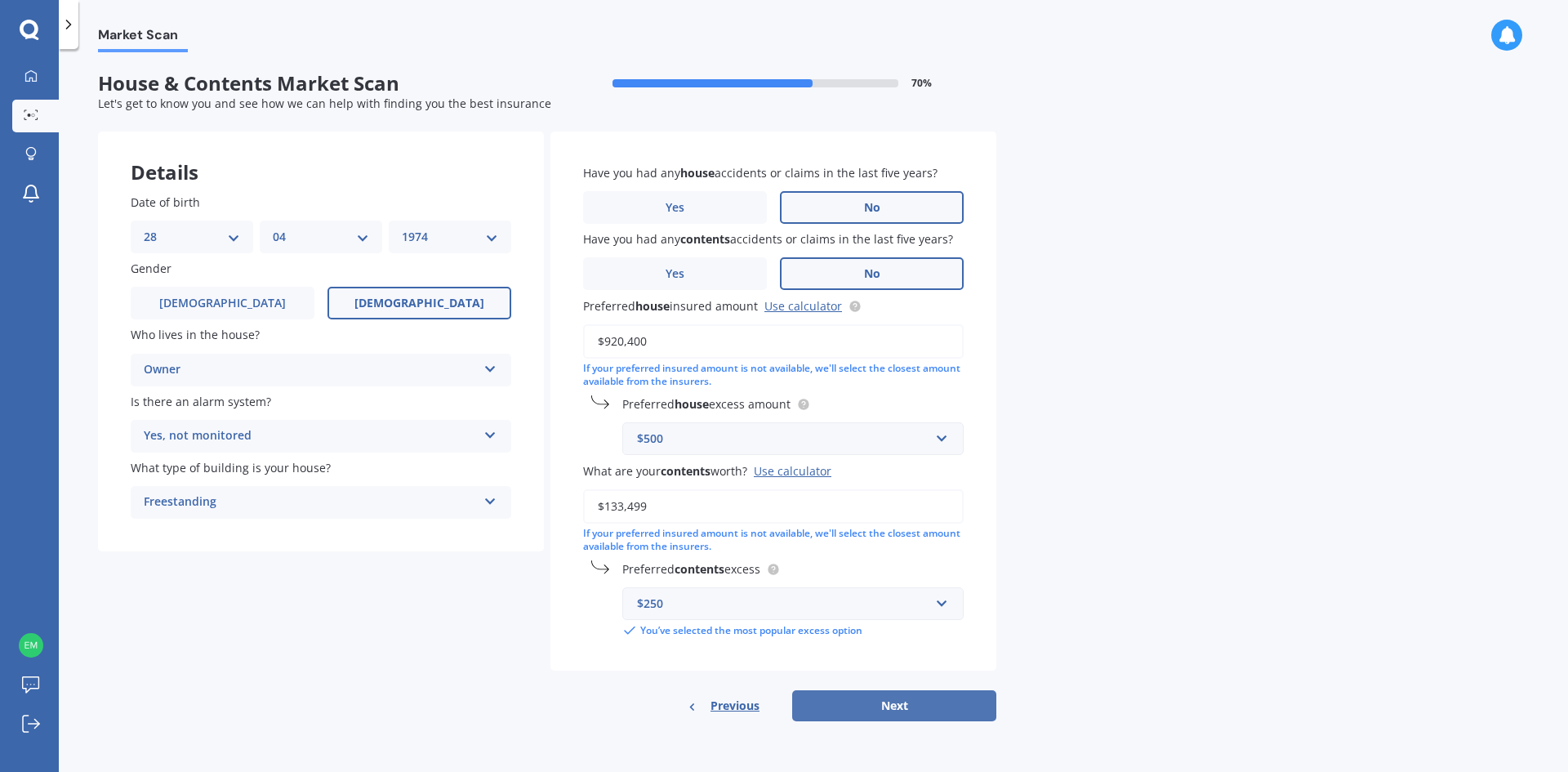
click at [892, 700] on button "Next" at bounding box center [894, 705] width 204 height 31
select select "28"
select select "04"
select select "1974"
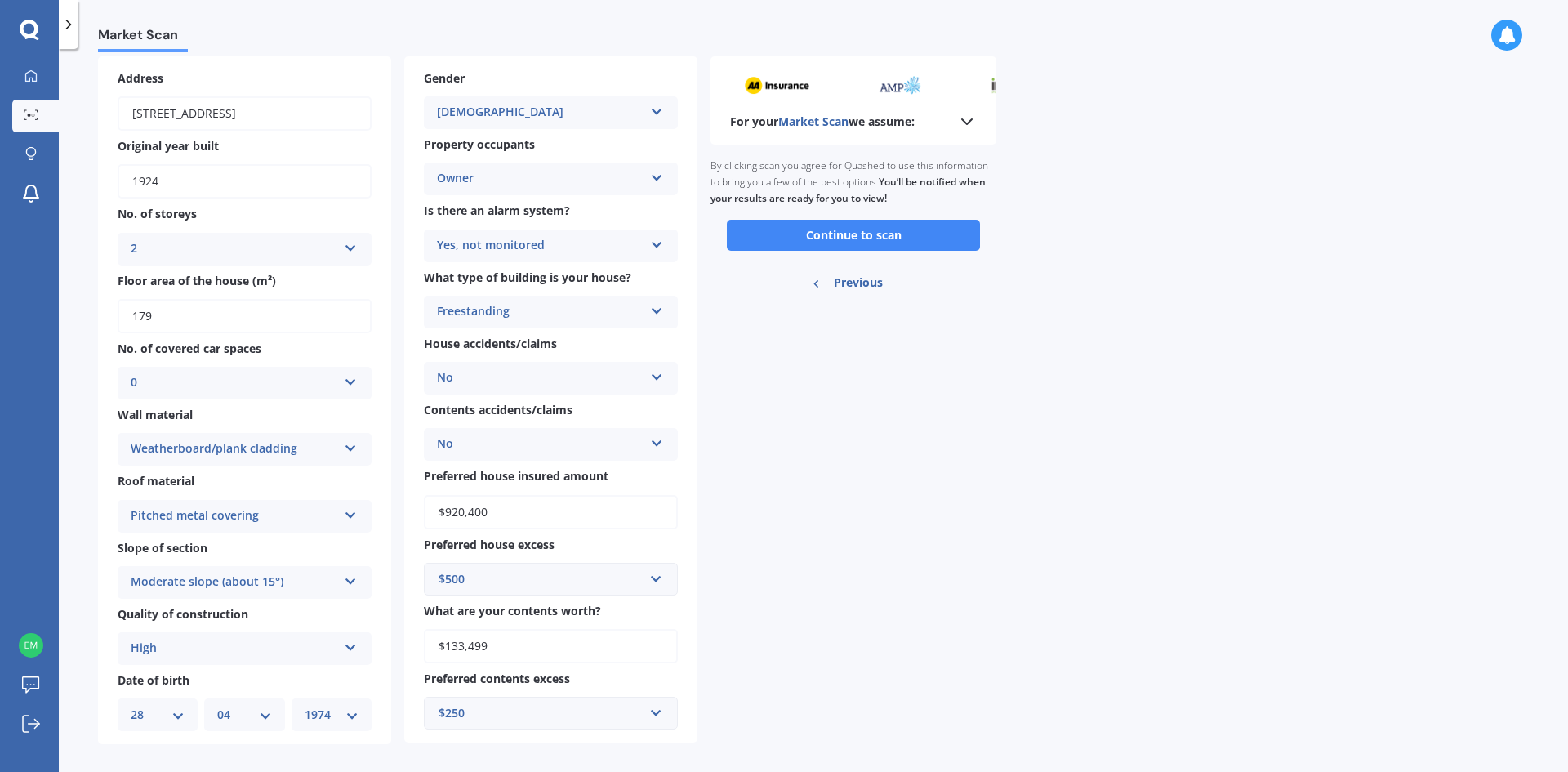
scroll to position [90, 0]
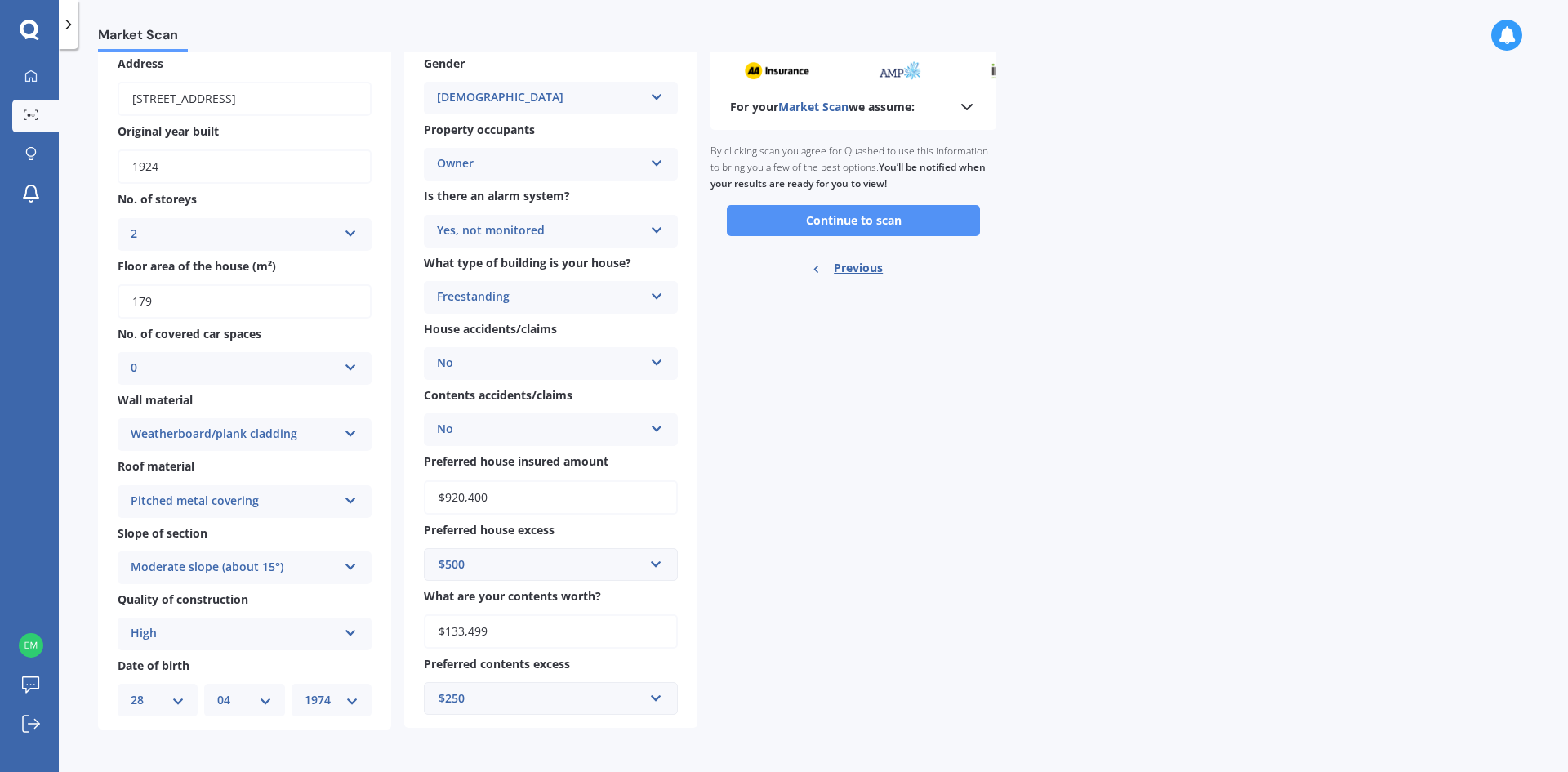
click at [857, 218] on button "Continue to scan" at bounding box center [853, 220] width 253 height 31
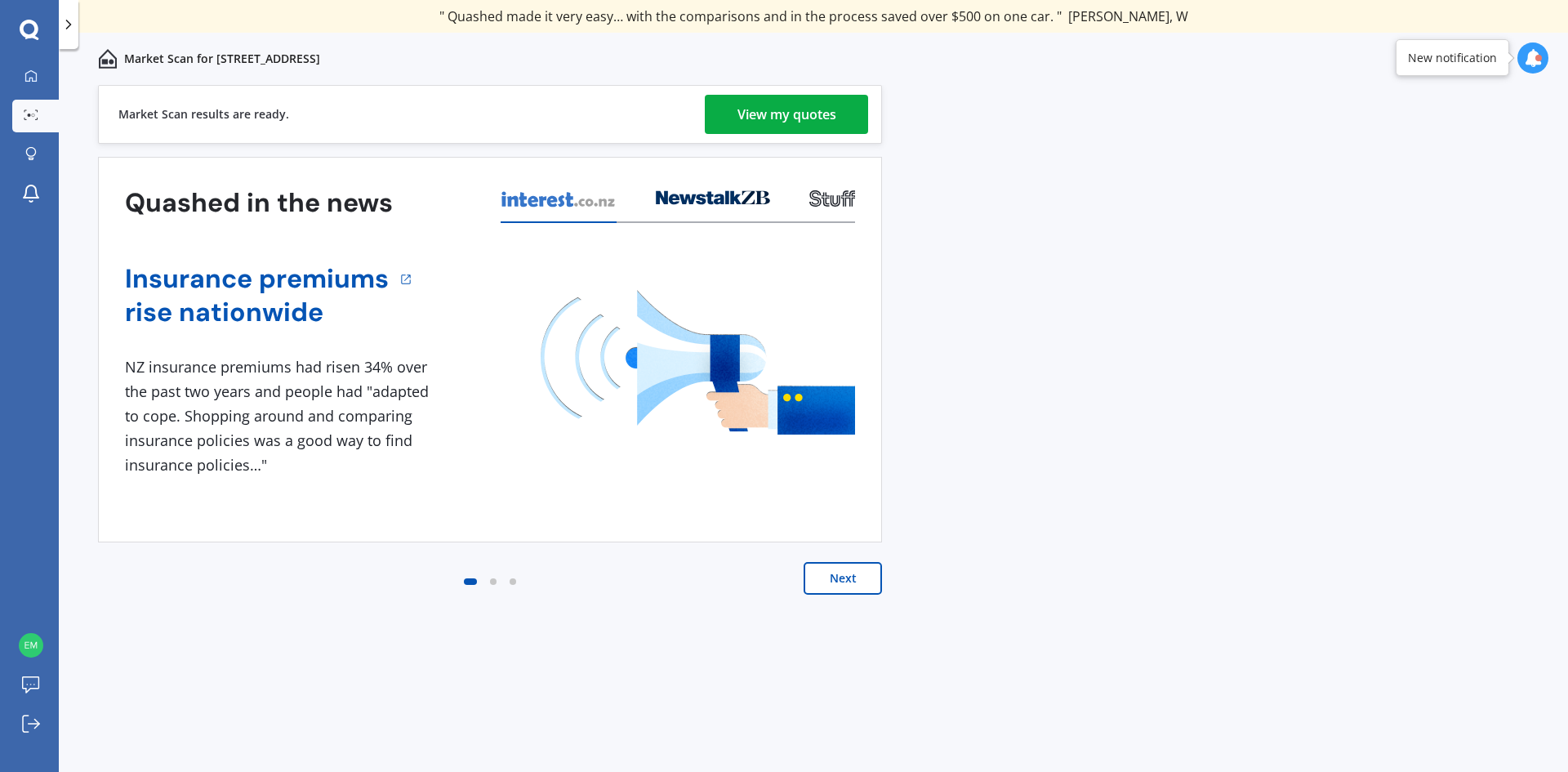
click at [784, 117] on div "View my quotes" at bounding box center [786, 114] width 99 height 39
